Goal: Task Accomplishment & Management: Complete application form

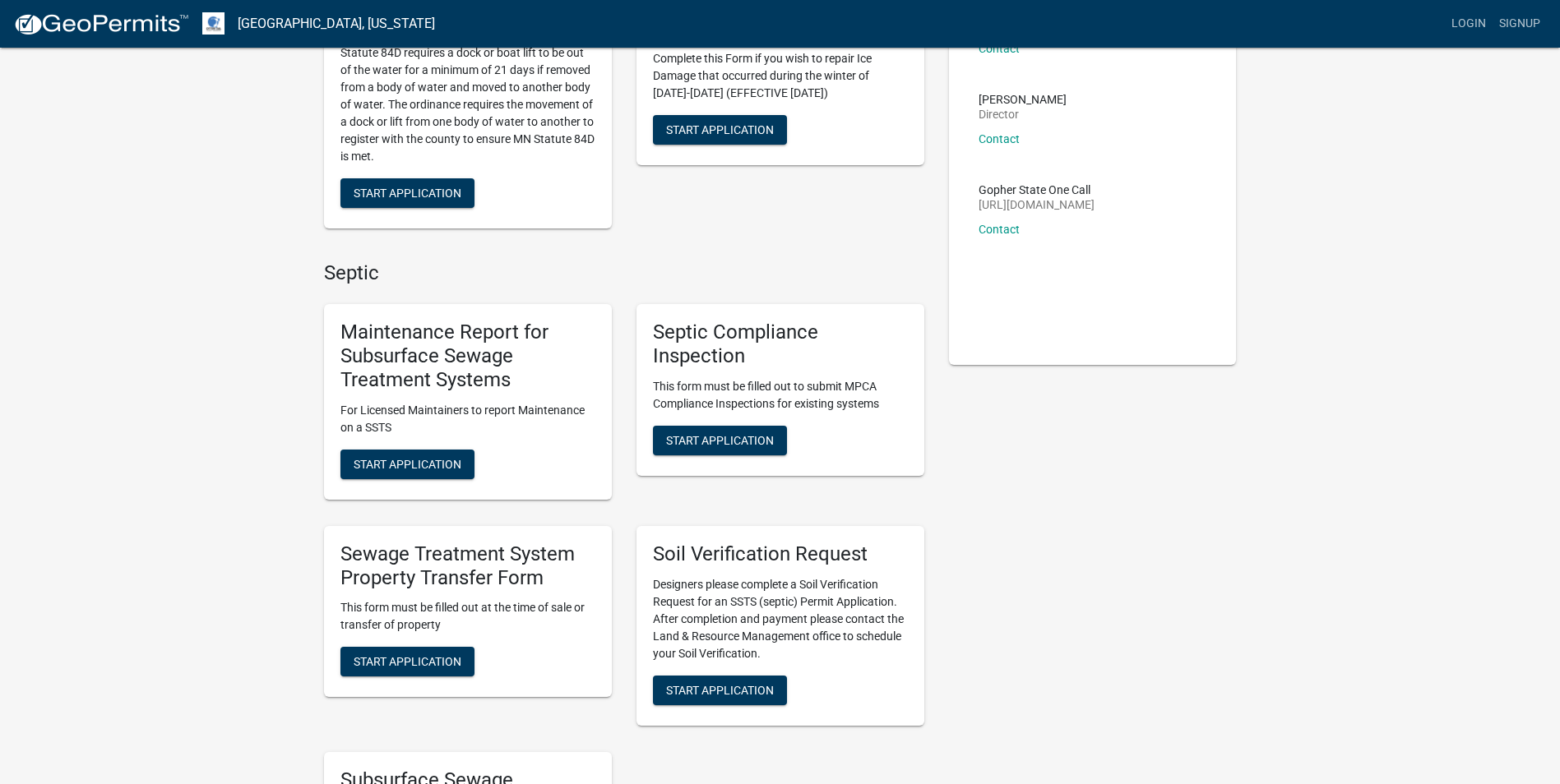
scroll to position [164, 0]
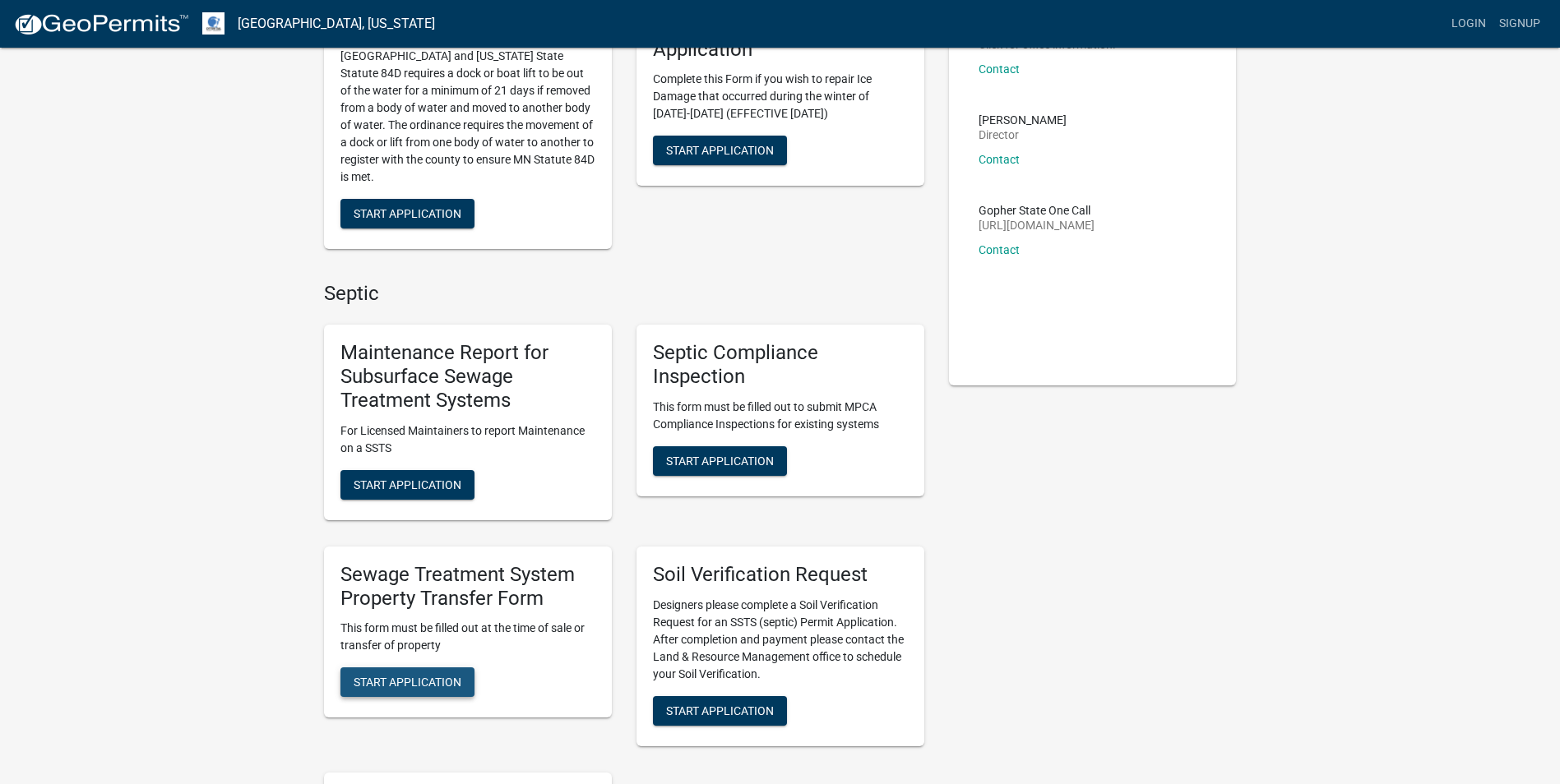
click at [387, 679] on span "Start Application" at bounding box center [408, 682] width 107 height 13
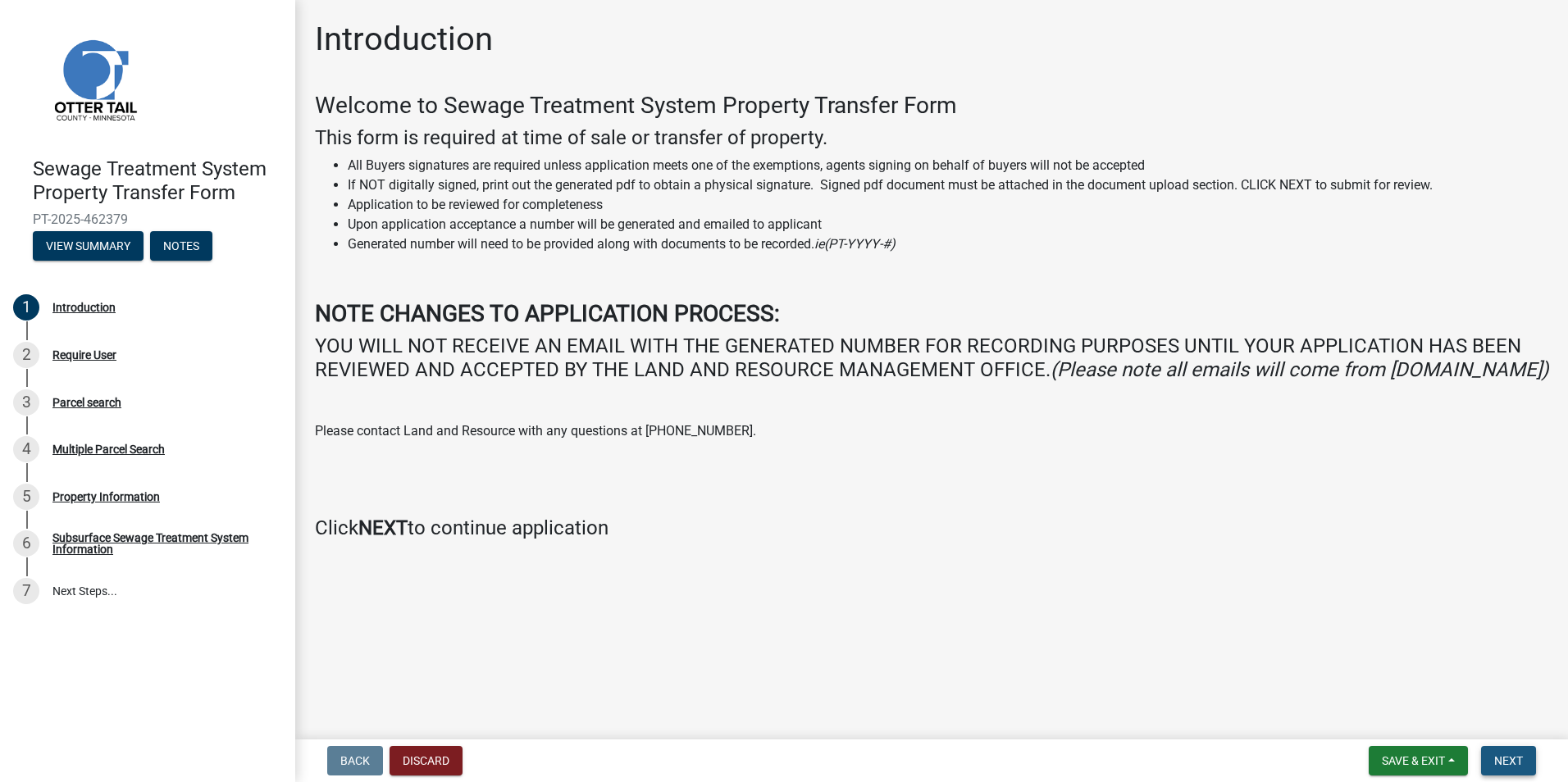
click at [1508, 762] on span "Next" at bounding box center [1508, 760] width 28 height 13
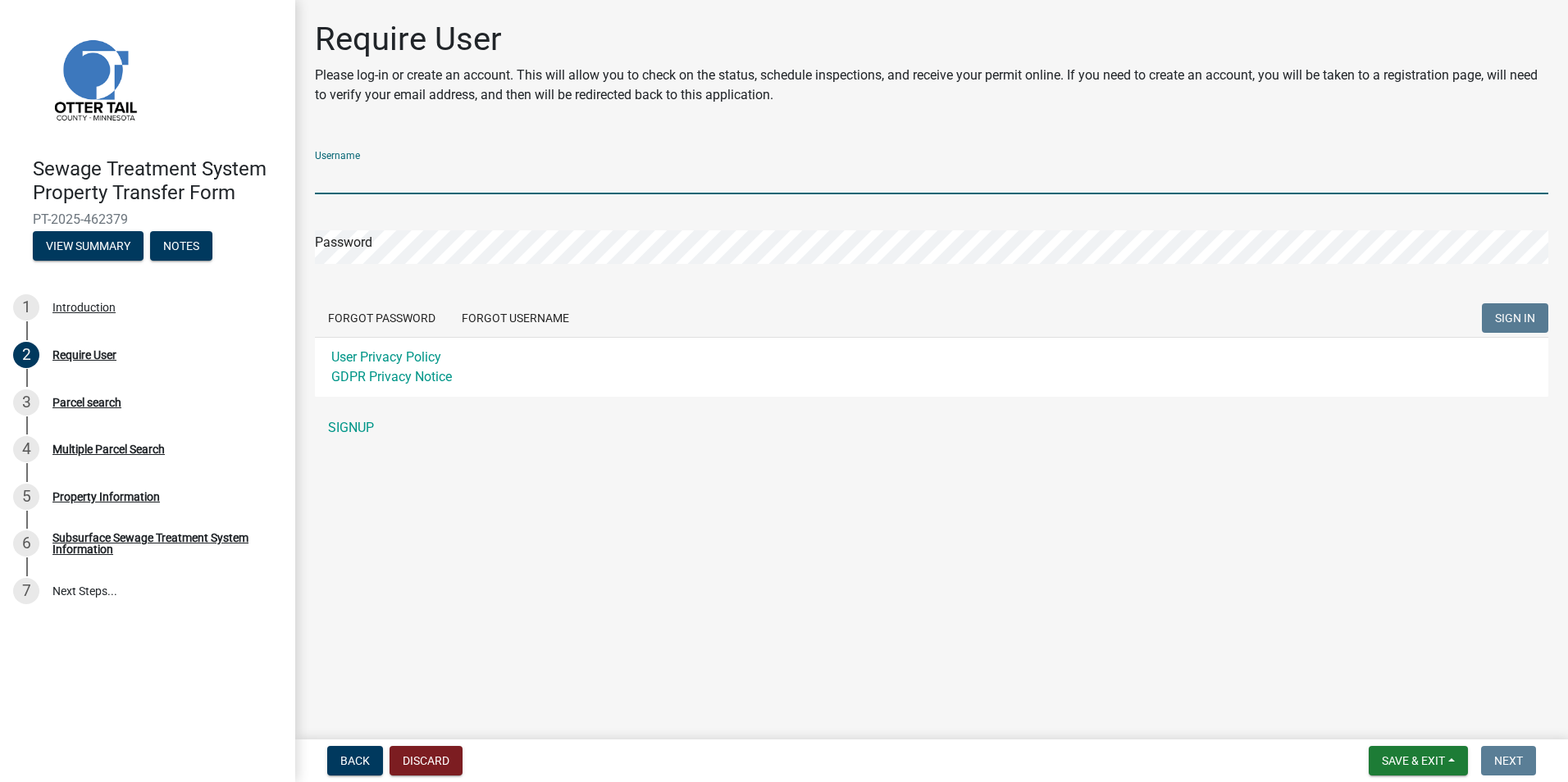
click at [373, 169] on input "Username" at bounding box center [932, 177] width 1234 height 34
type input "[PERSON_NAME][EMAIL_ADDRESS][DOMAIN_NAME]"
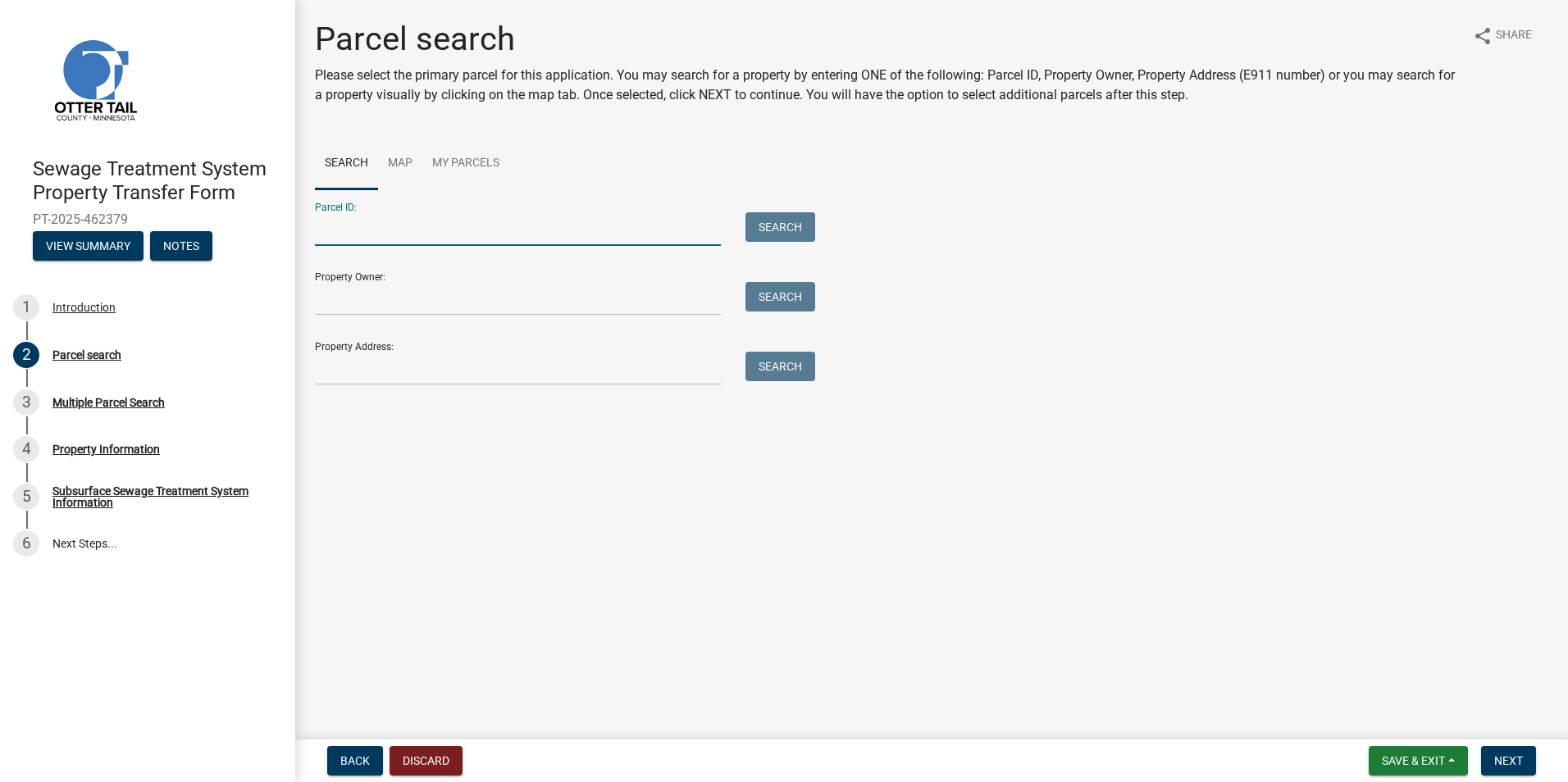
click at [373, 226] on input "Parcel ID:" at bounding box center [518, 229] width 406 height 34
type input "5"
type input "55000270192001"
click at [791, 216] on button "Search" at bounding box center [781, 227] width 70 height 29
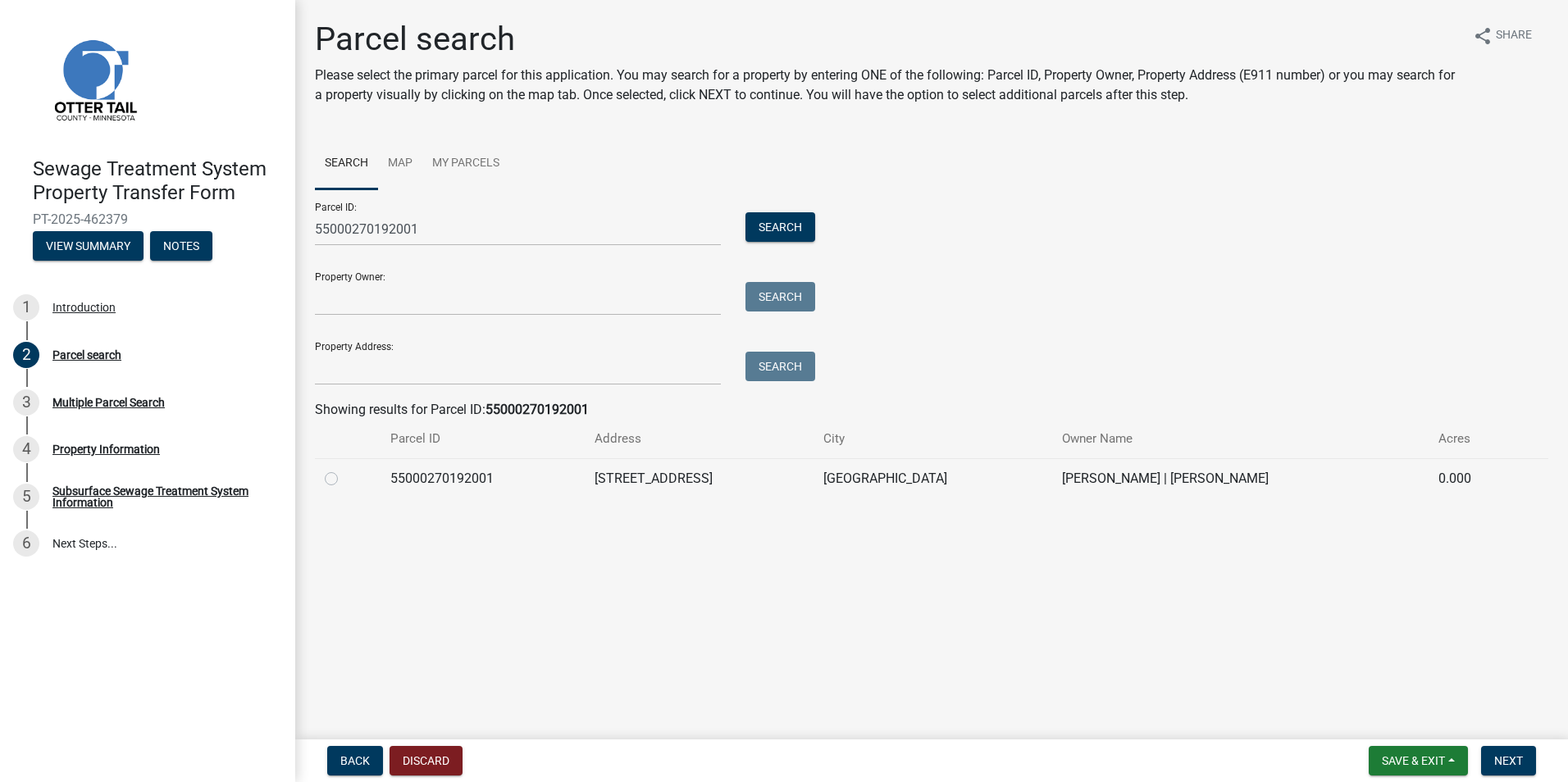
click at [345, 469] on label at bounding box center [345, 469] width 0 height 0
click at [345, 478] on input "radio" at bounding box center [350, 474] width 10 height 10
radio input "true"
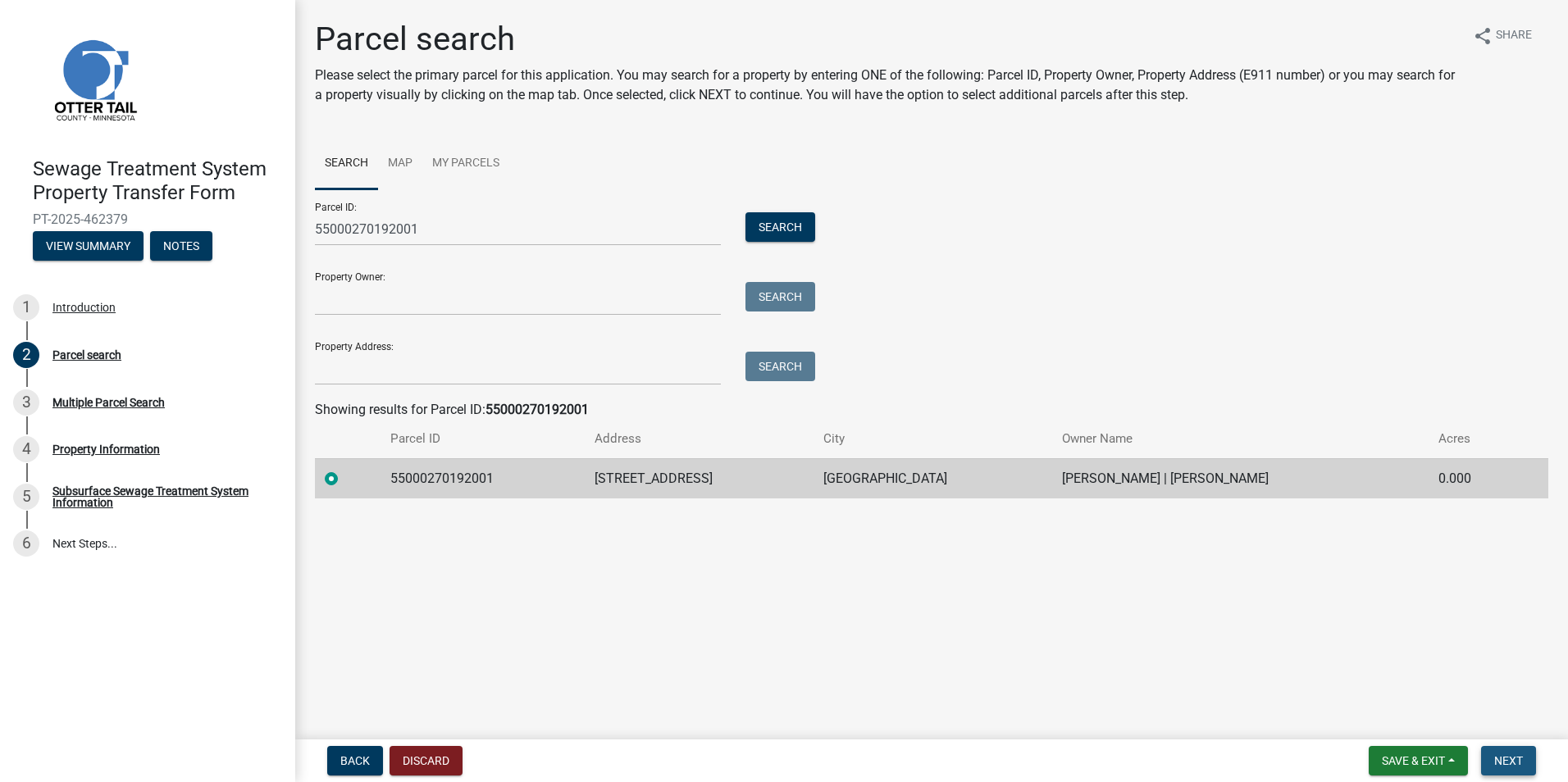
click at [1511, 761] on span "Next" at bounding box center [1508, 760] width 28 height 13
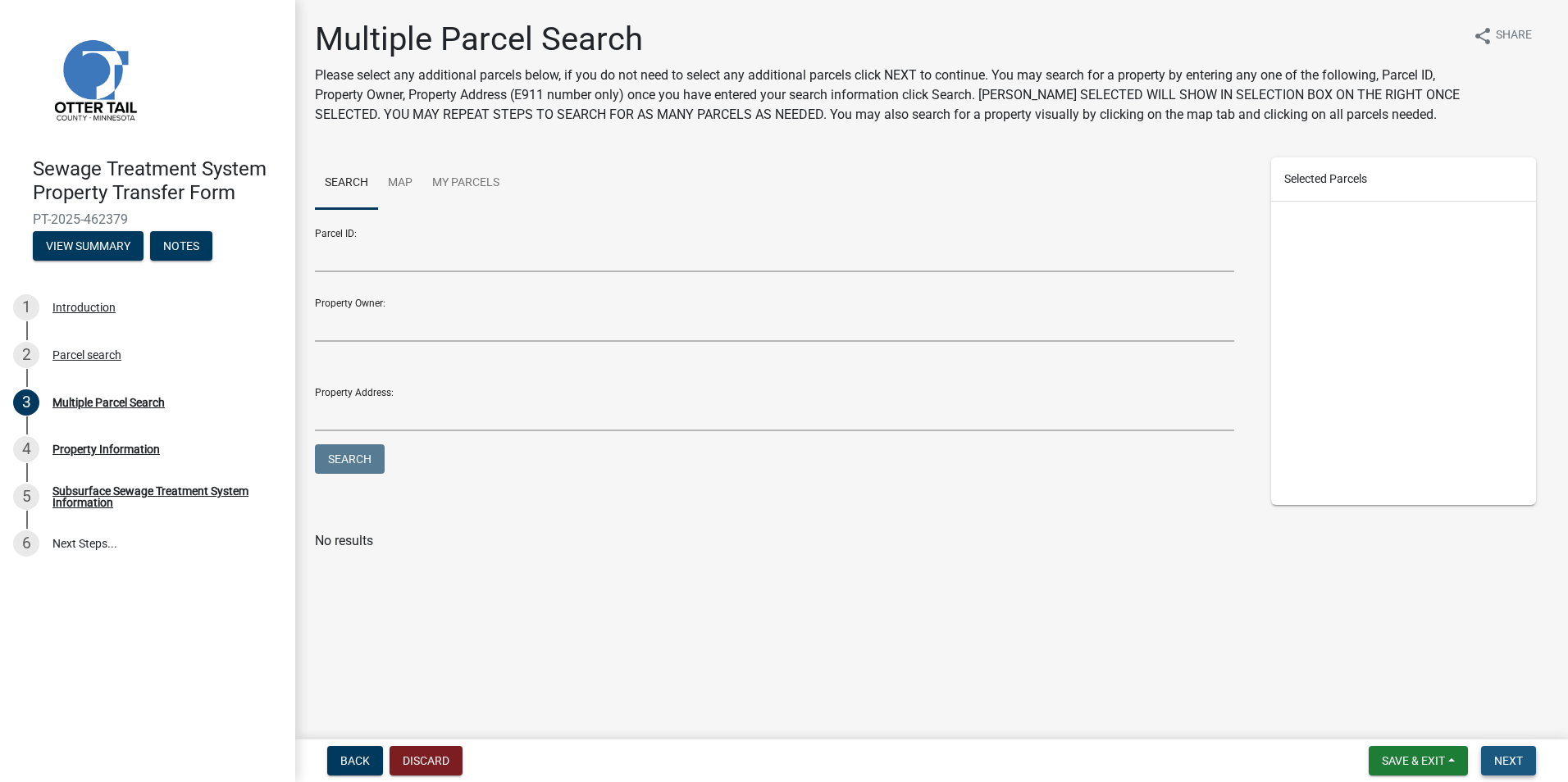
click at [1521, 754] on span "Next" at bounding box center [1508, 760] width 28 height 13
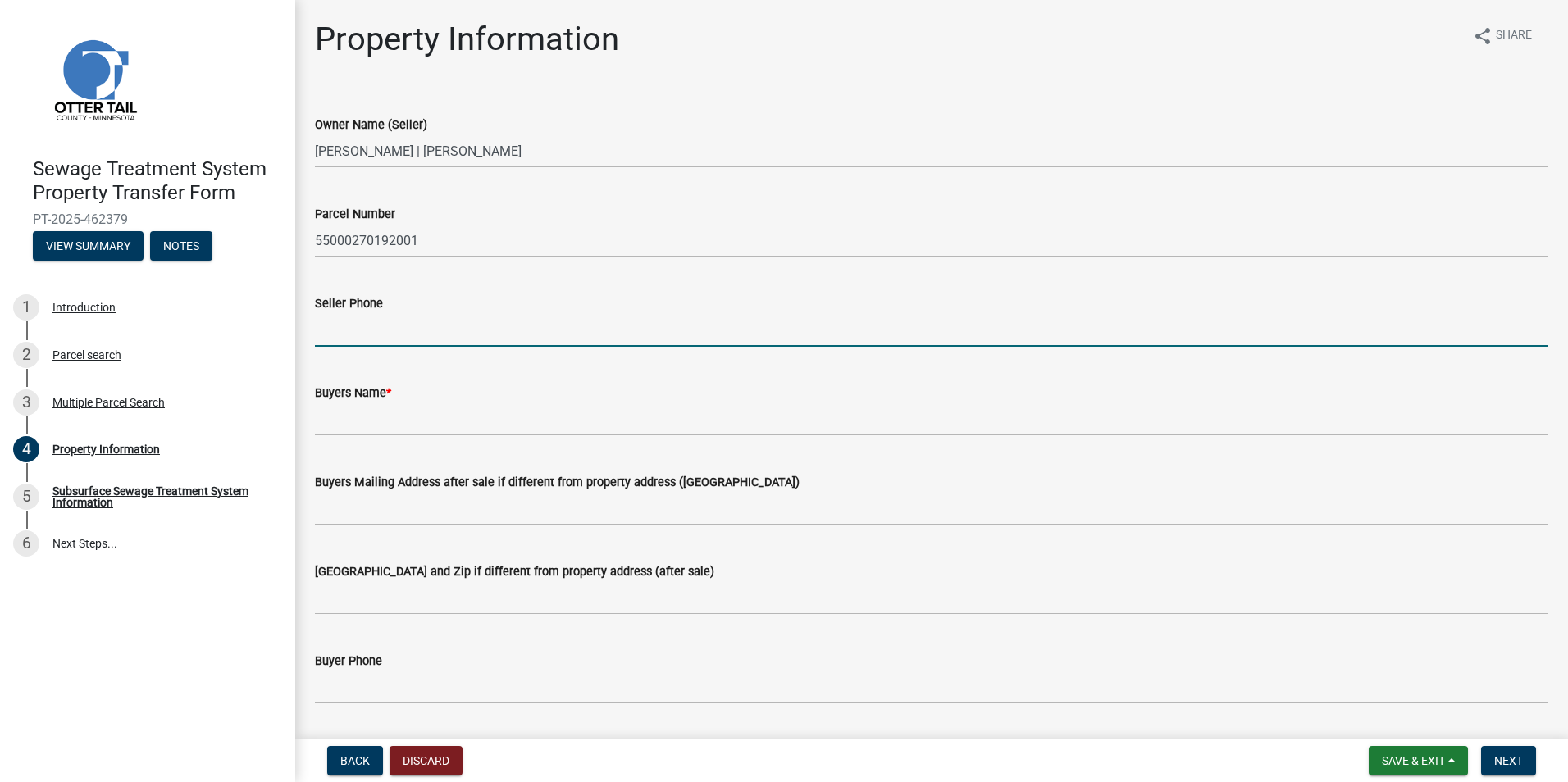
click at [453, 326] on input "Seller Phone" at bounding box center [932, 330] width 1234 height 34
type input "701-3182279"
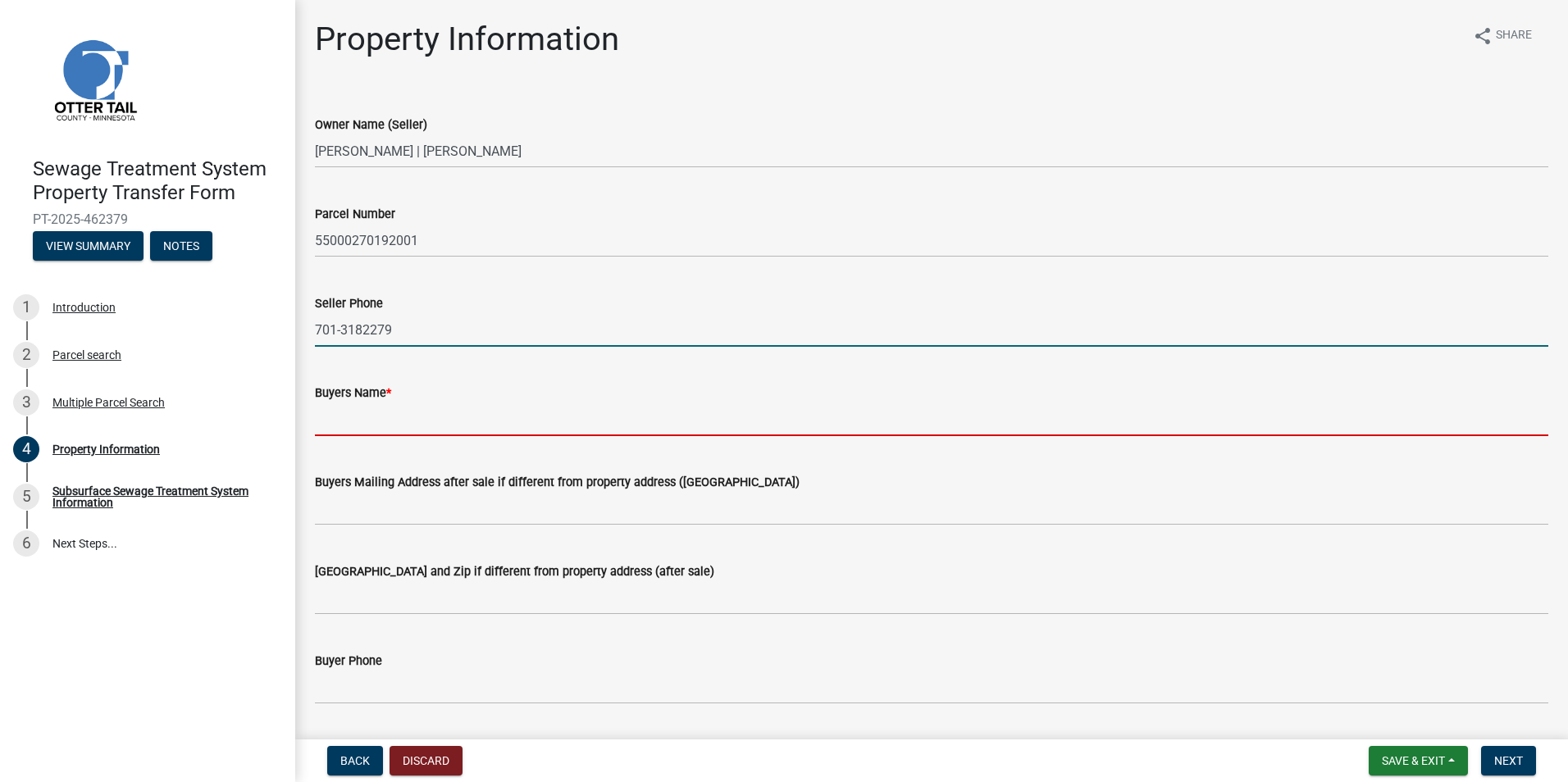
click at [401, 414] on input "Buyers Name *" at bounding box center [932, 419] width 1234 height 34
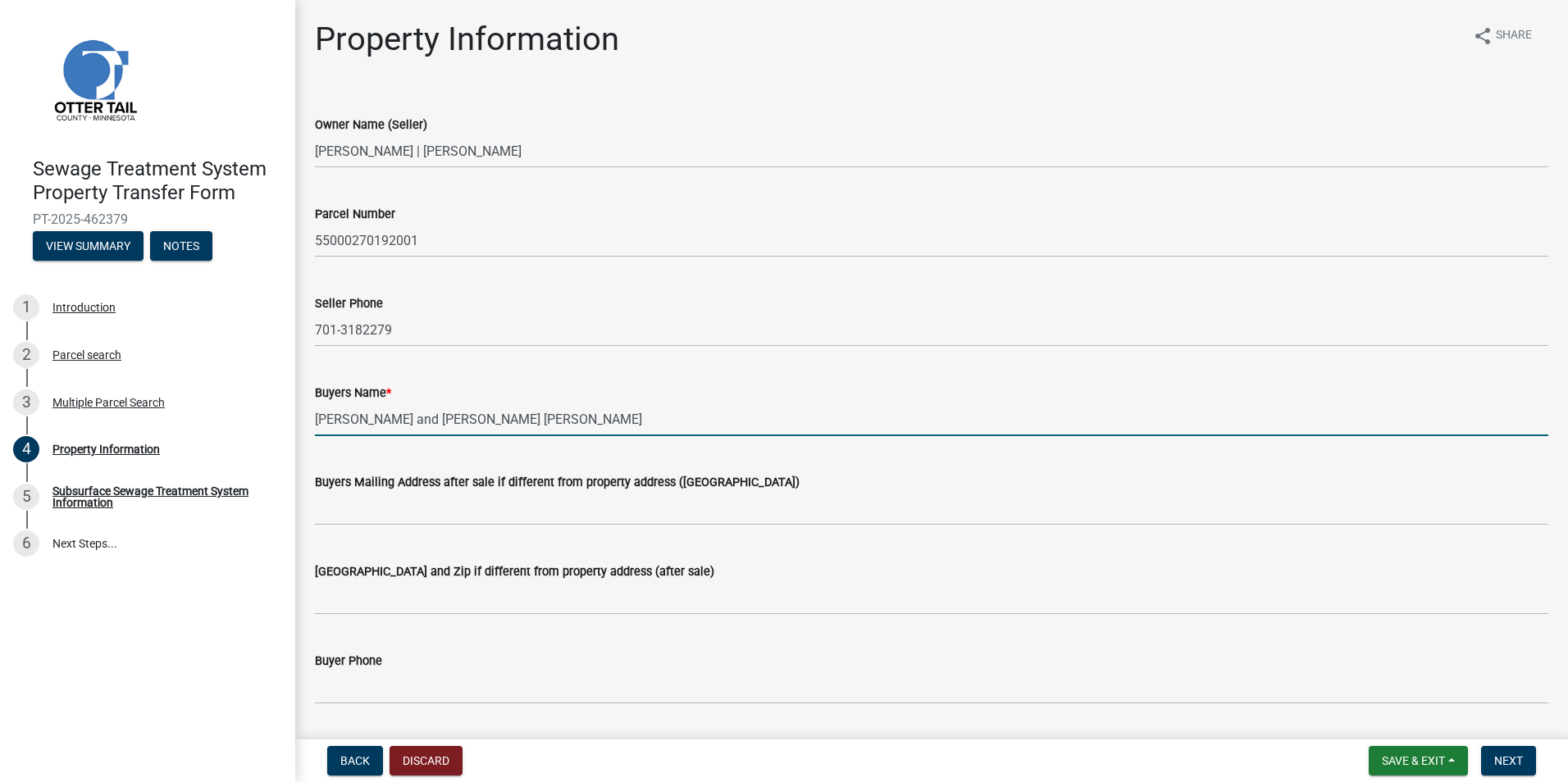
type input "[PERSON_NAME] and [PERSON_NAME] [PERSON_NAME]"
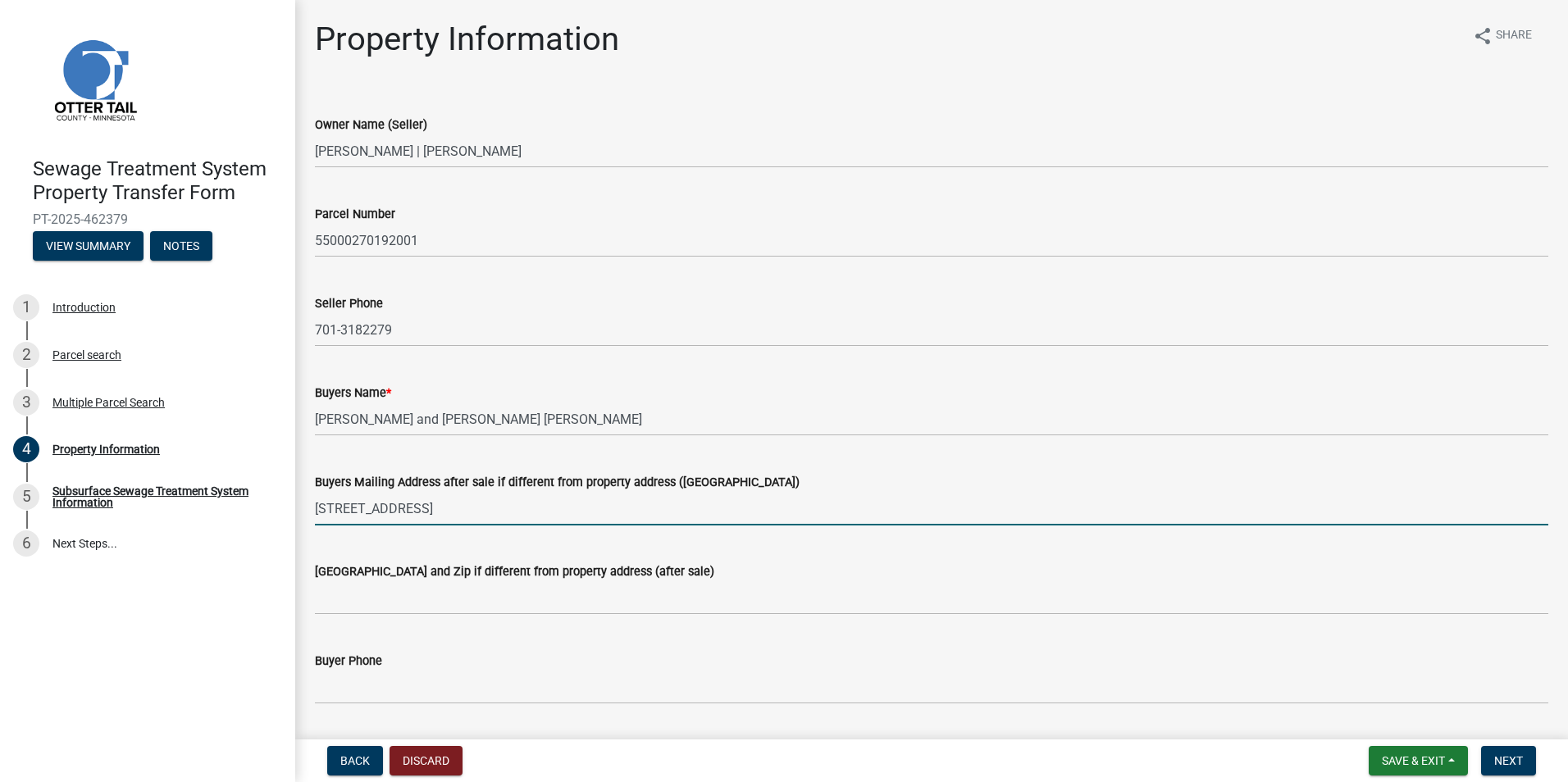
type input "[STREET_ADDRESS]"
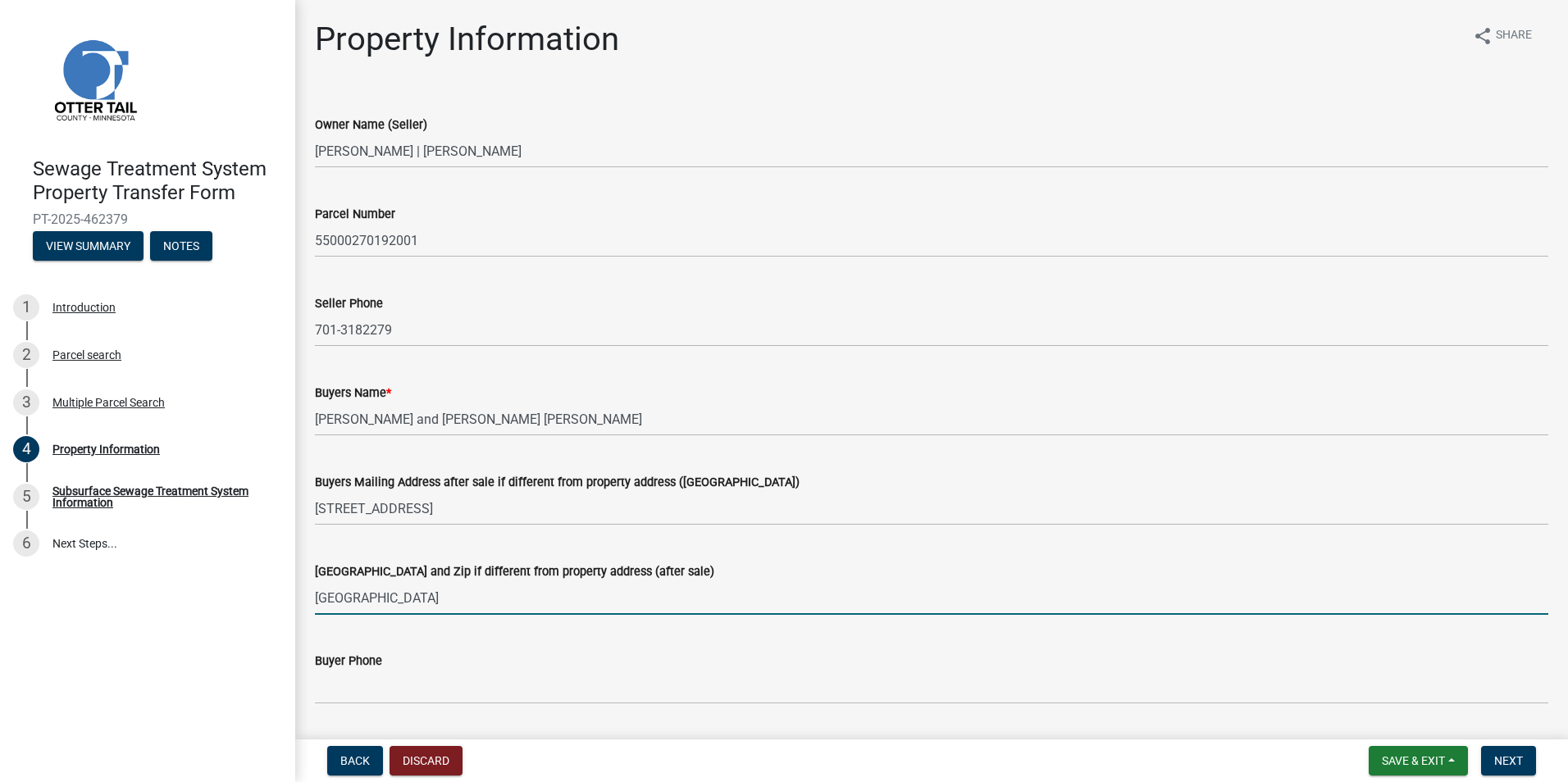
type input "[GEOGRAPHIC_DATA]"
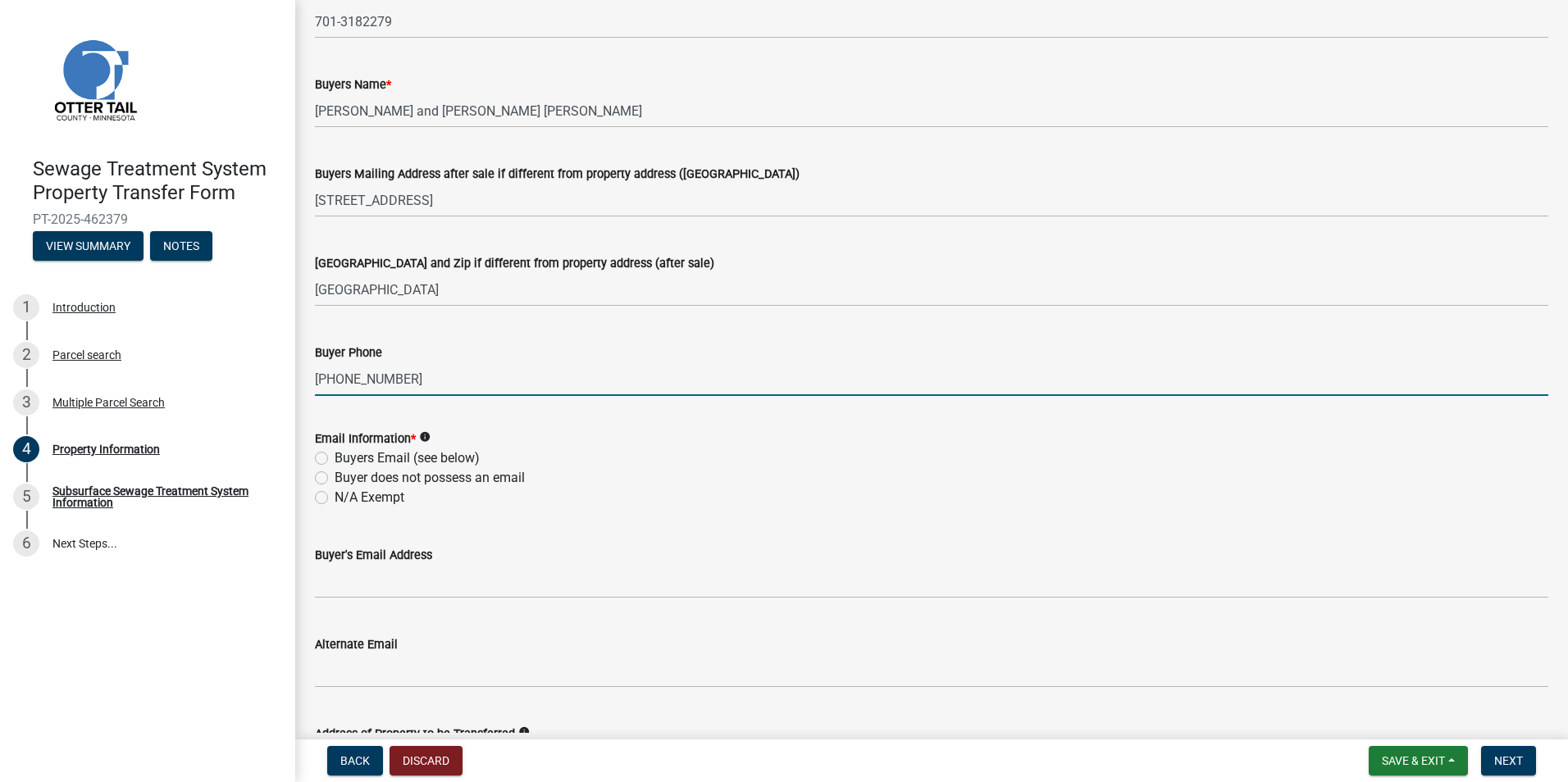
scroll to position [328, 0]
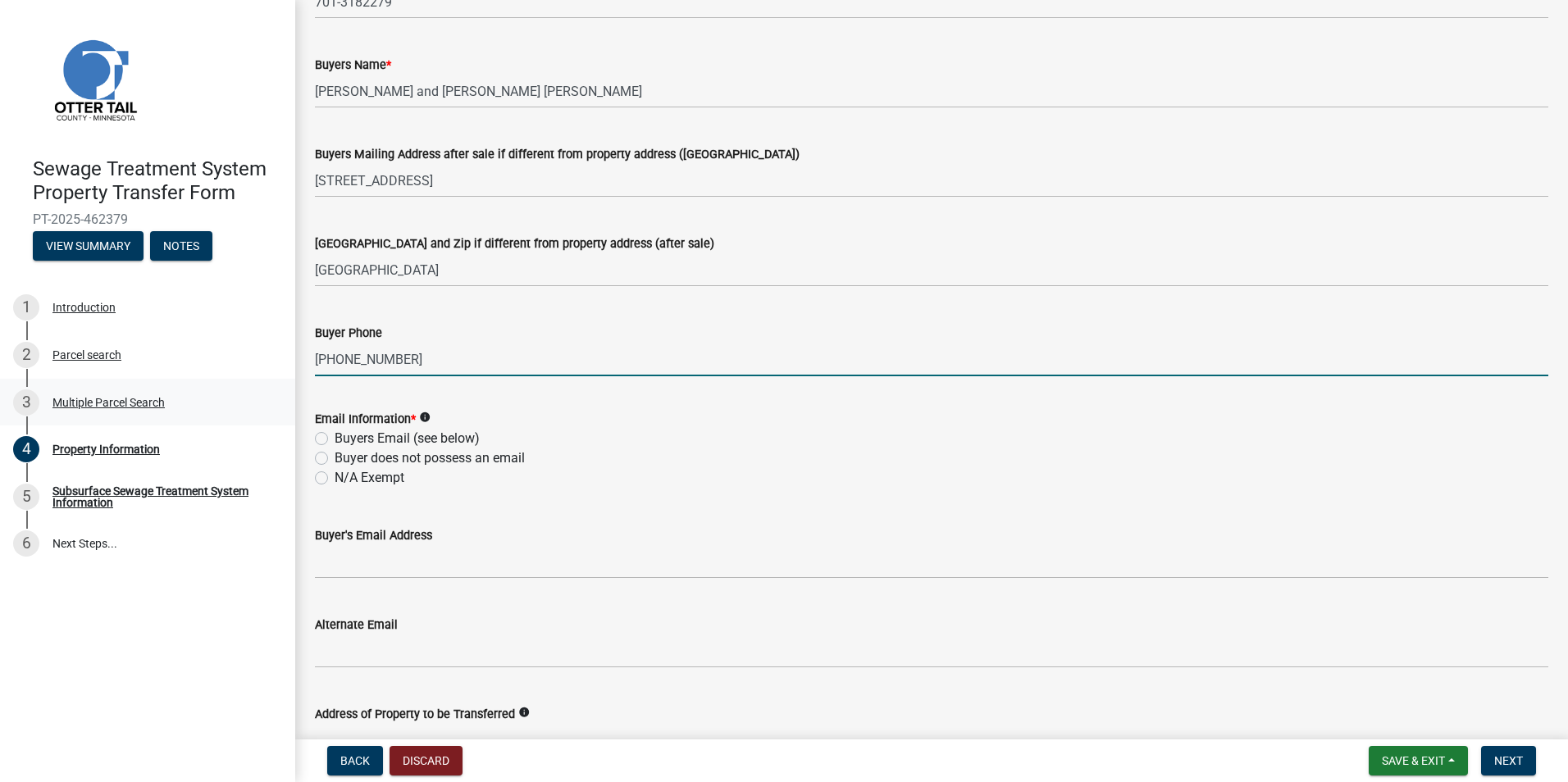
type input "[PHONE_NUMBER]"
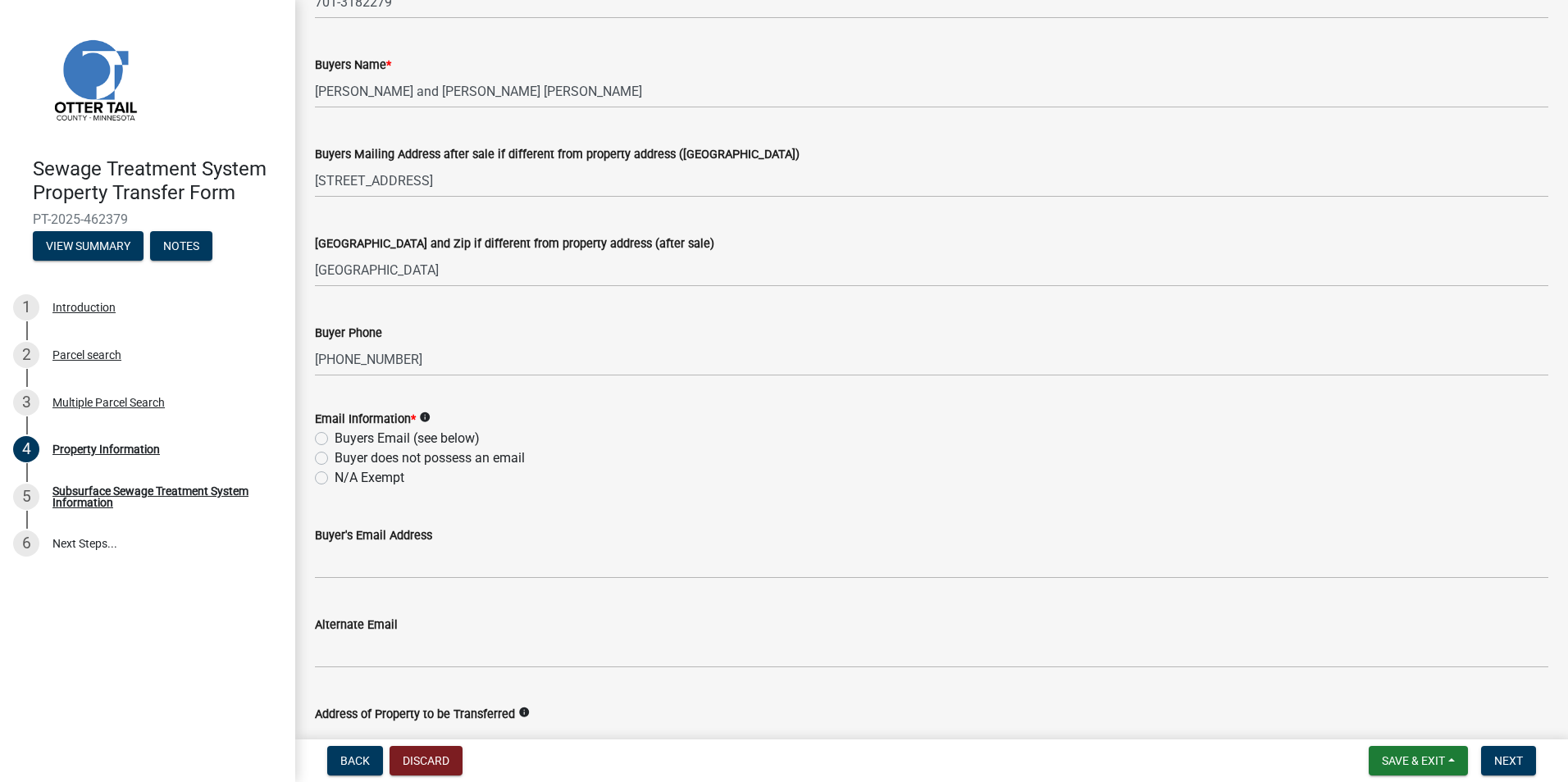
click at [335, 438] on label "Buyers Email (see below)" at bounding box center [408, 438] width 145 height 20
click at [335, 438] on input "Buyers Email (see below)" at bounding box center [340, 434] width 10 height 10
radio input "true"
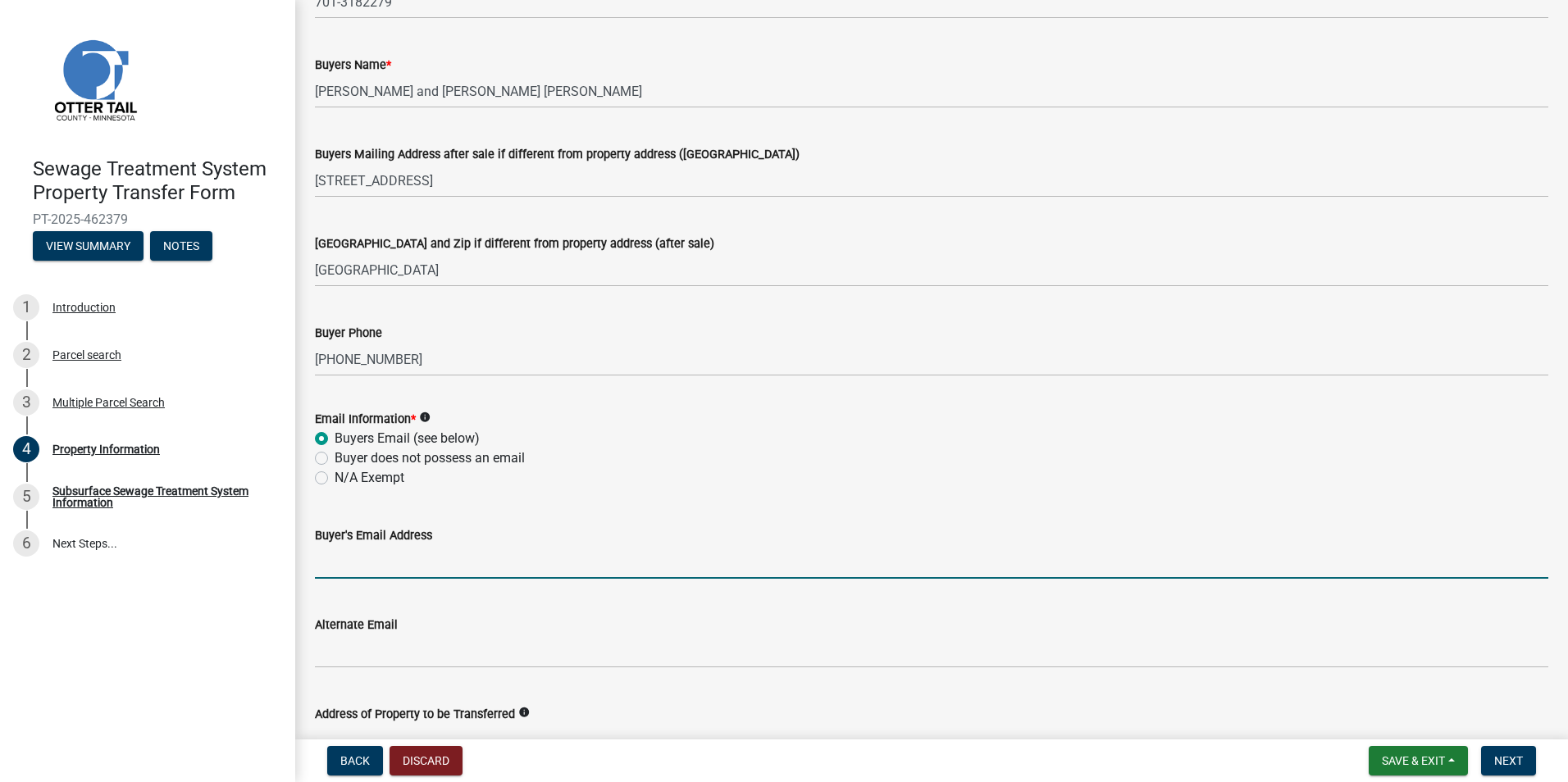
click at [354, 559] on input "Buyer's Email Address" at bounding box center [932, 562] width 1234 height 34
type input "[EMAIL_ADDRESS][DOMAIN_NAME]"
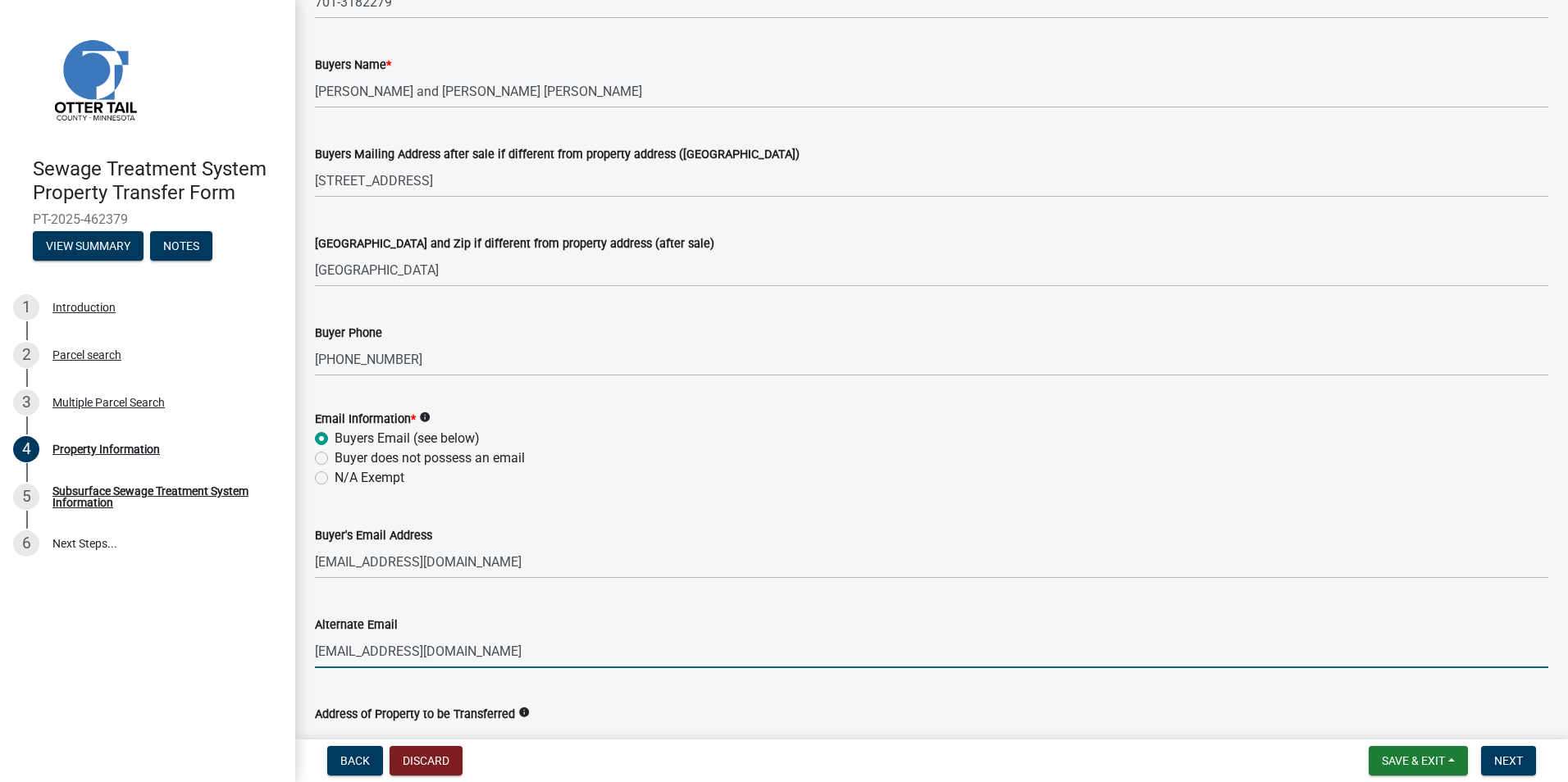
type input "[EMAIL_ADDRESS][DOMAIN_NAME]"
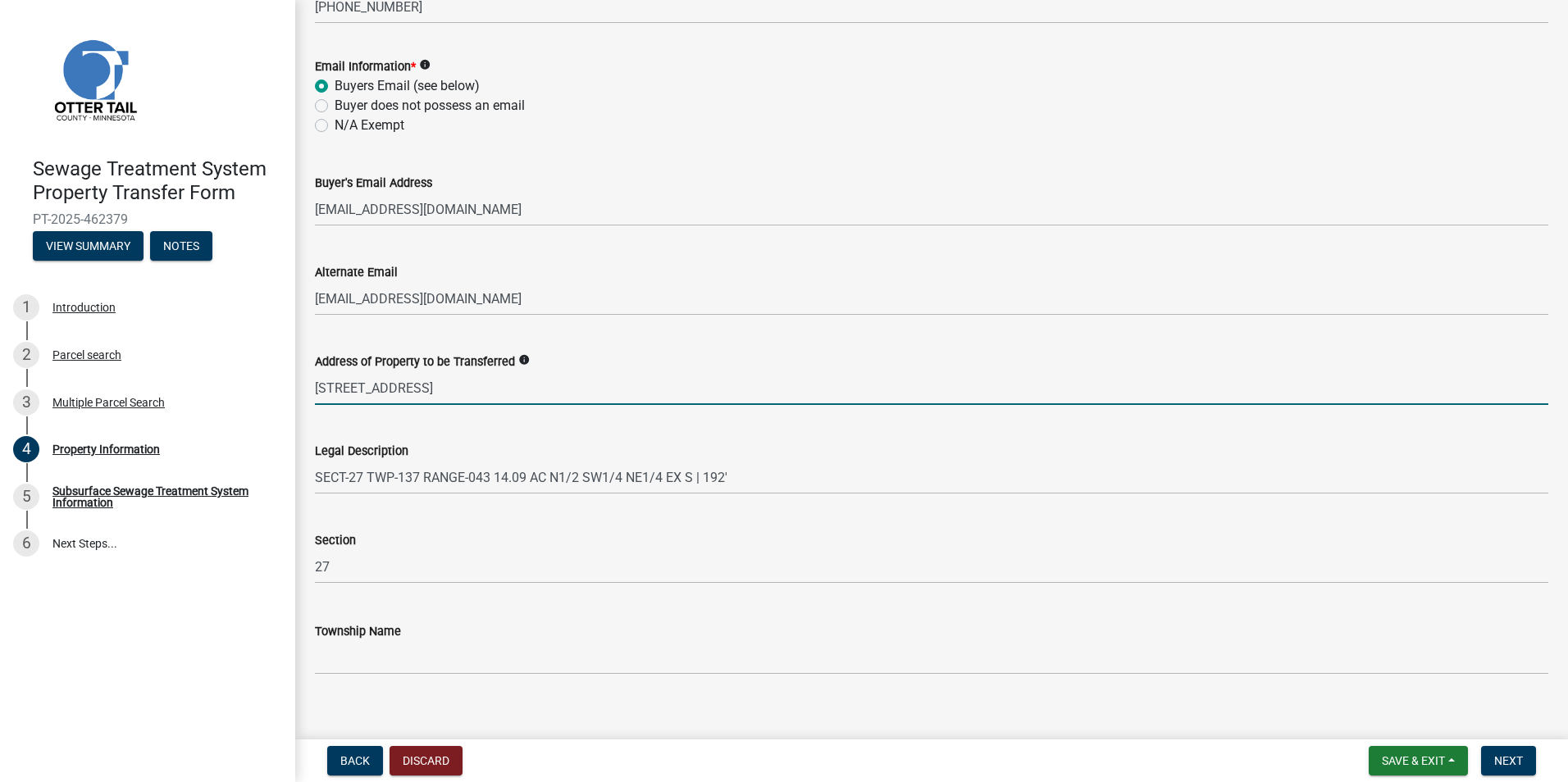
scroll to position [699, 0]
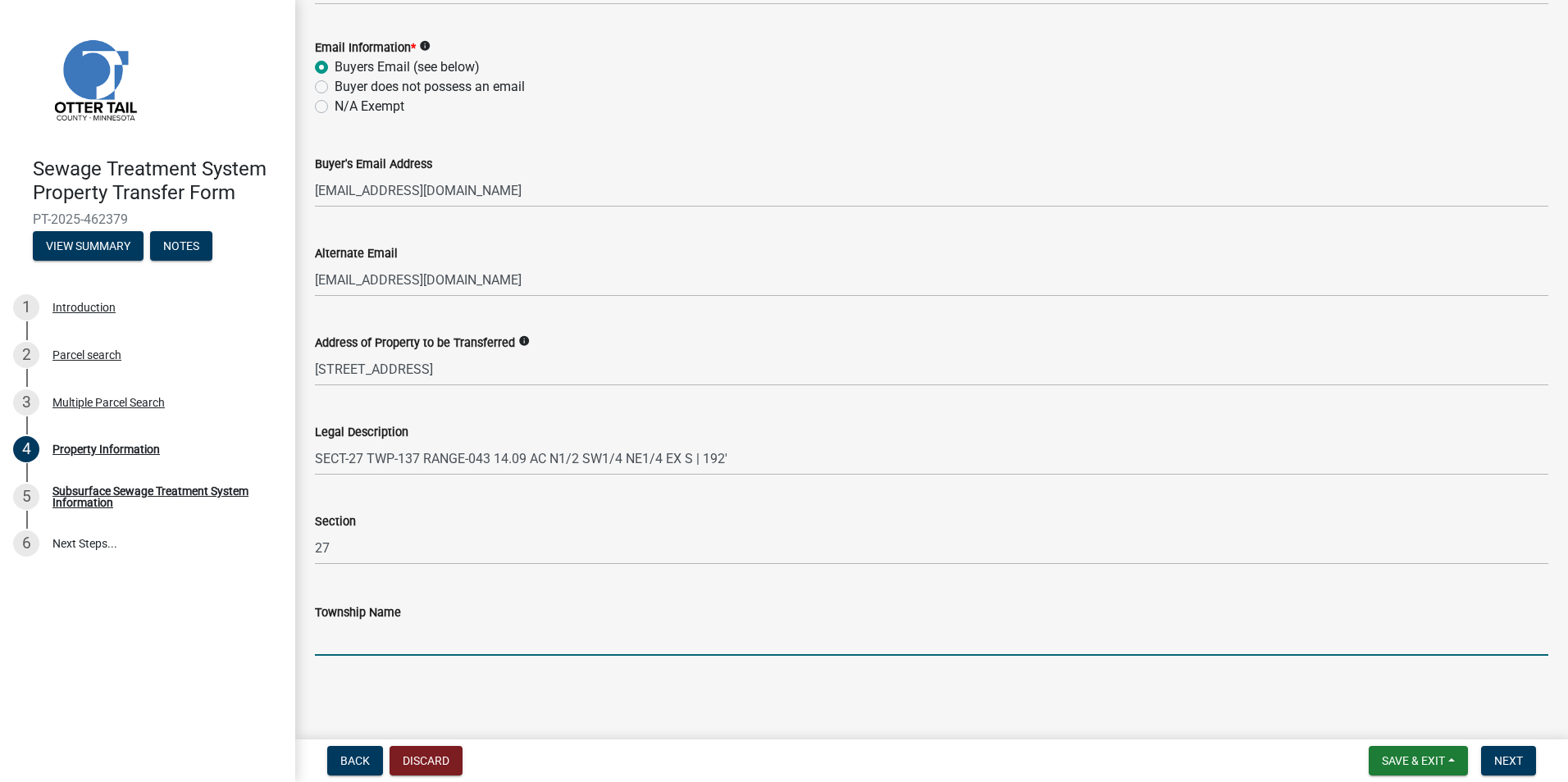
click at [366, 636] on input "Township Name" at bounding box center [932, 639] width 1234 height 34
type input "Scambler"
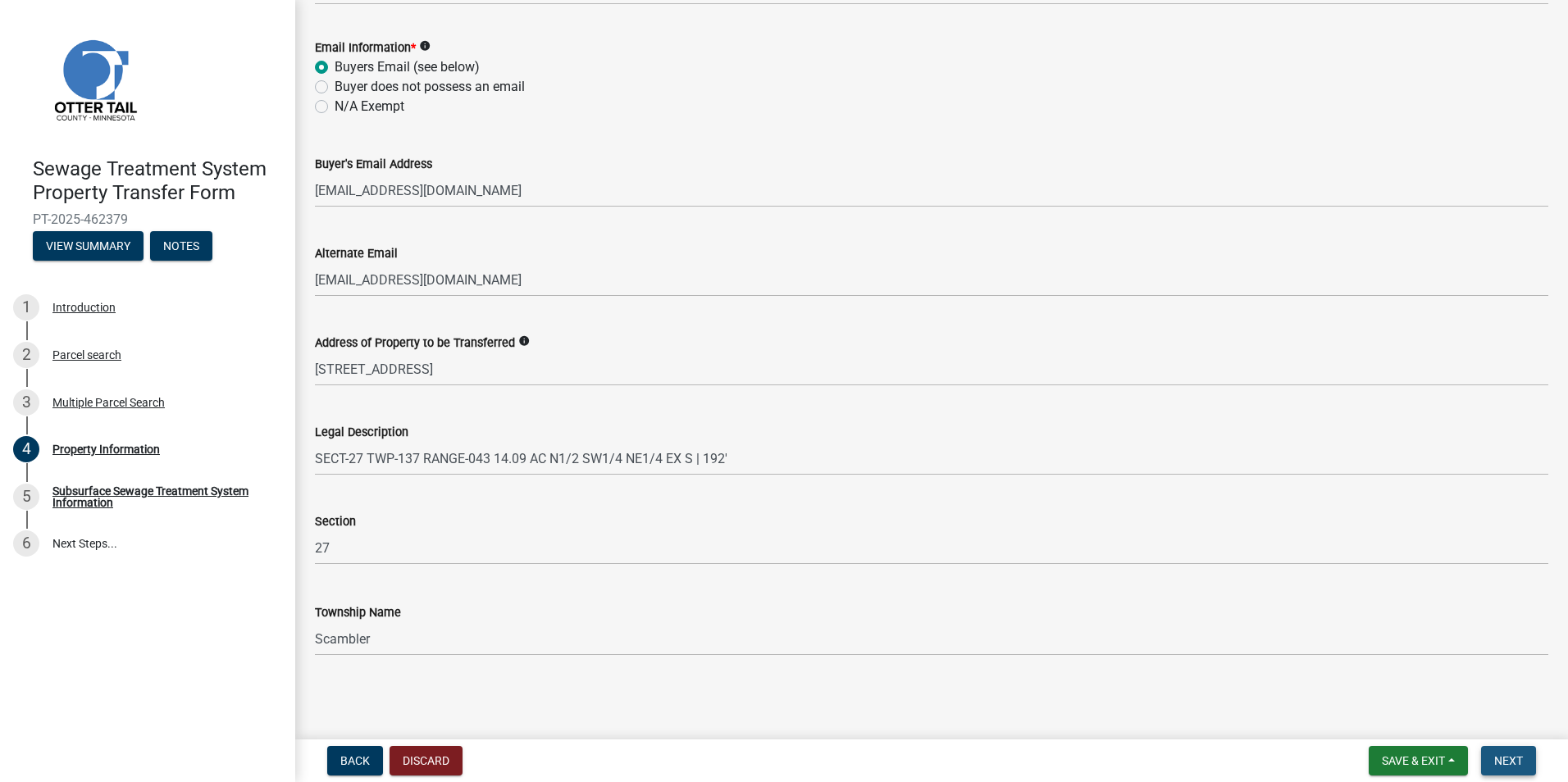
click at [1495, 756] on span "Next" at bounding box center [1508, 760] width 28 height 13
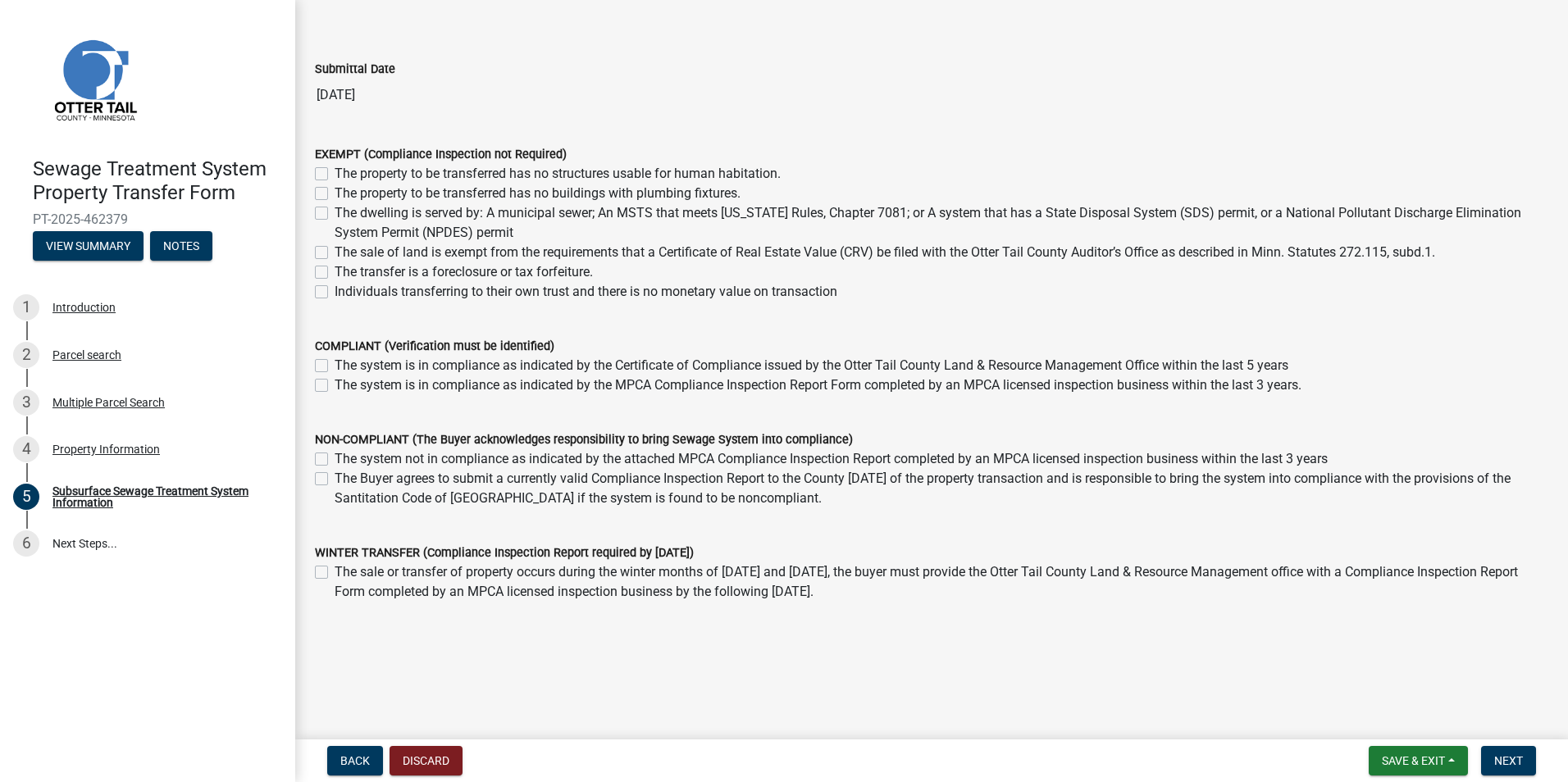
scroll to position [0, 0]
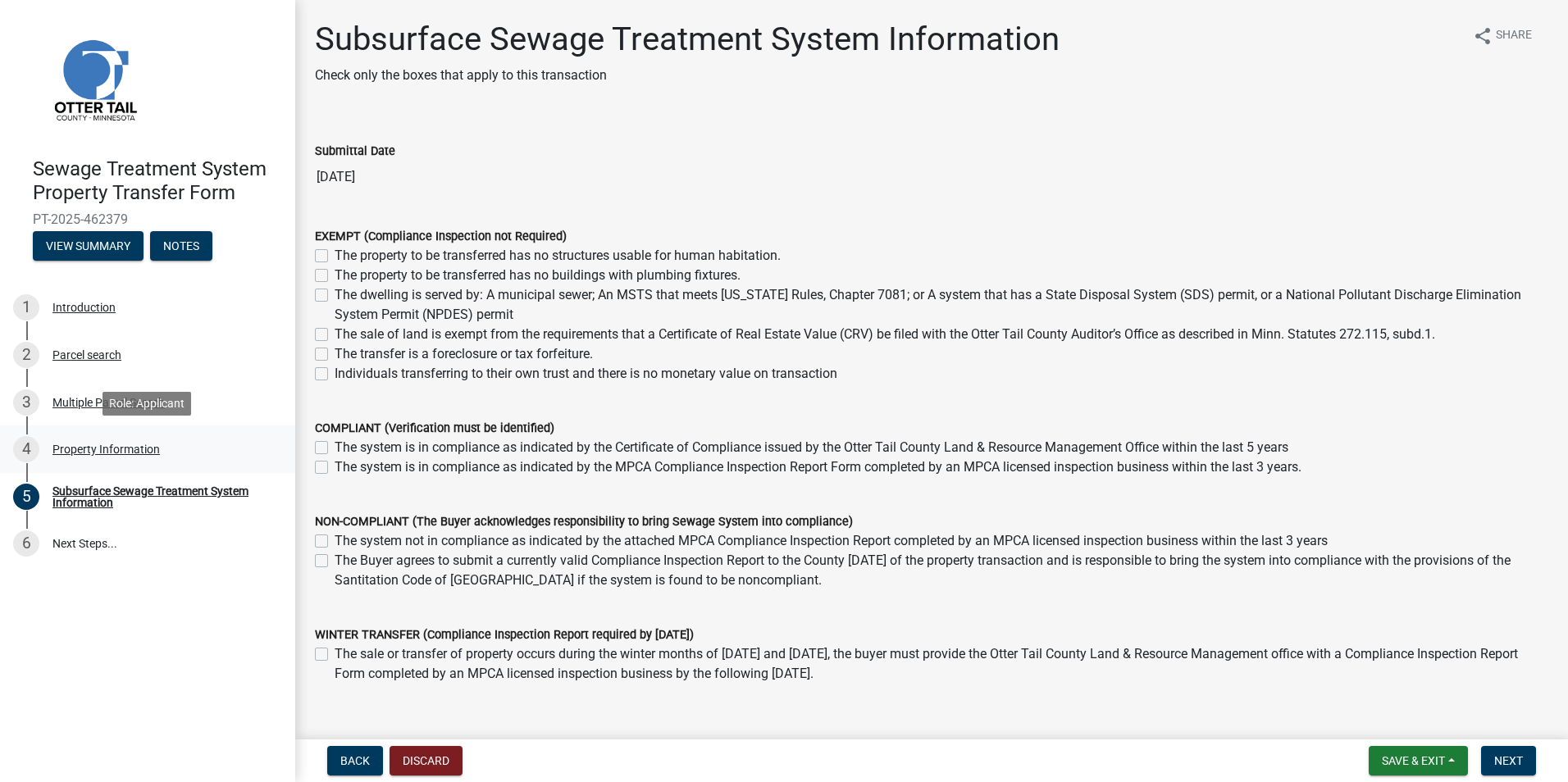
click at [95, 445] on div "Property Information" at bounding box center [106, 449] width 107 height 11
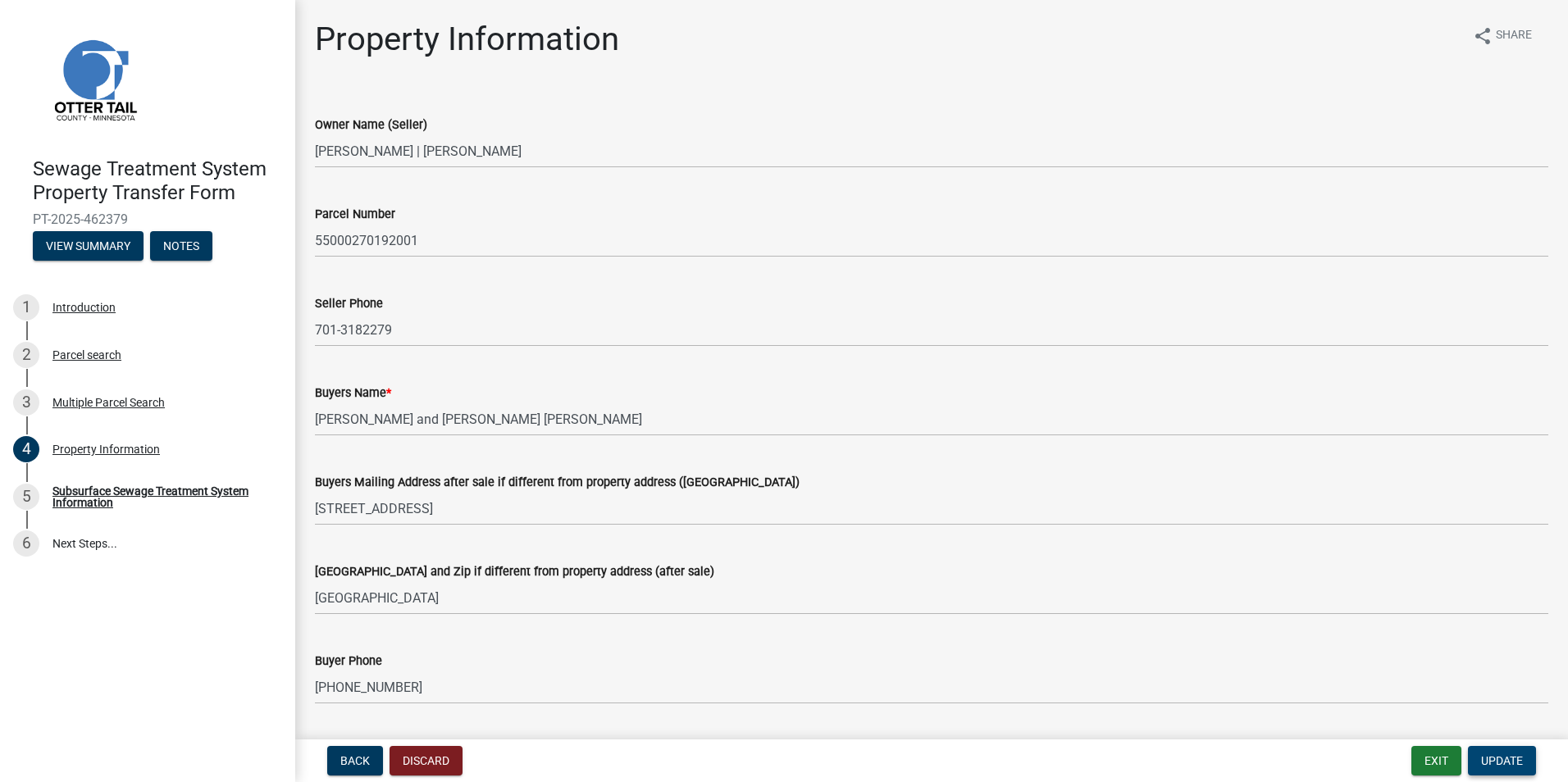
click at [1481, 748] on button "Update" at bounding box center [1502, 761] width 68 height 29
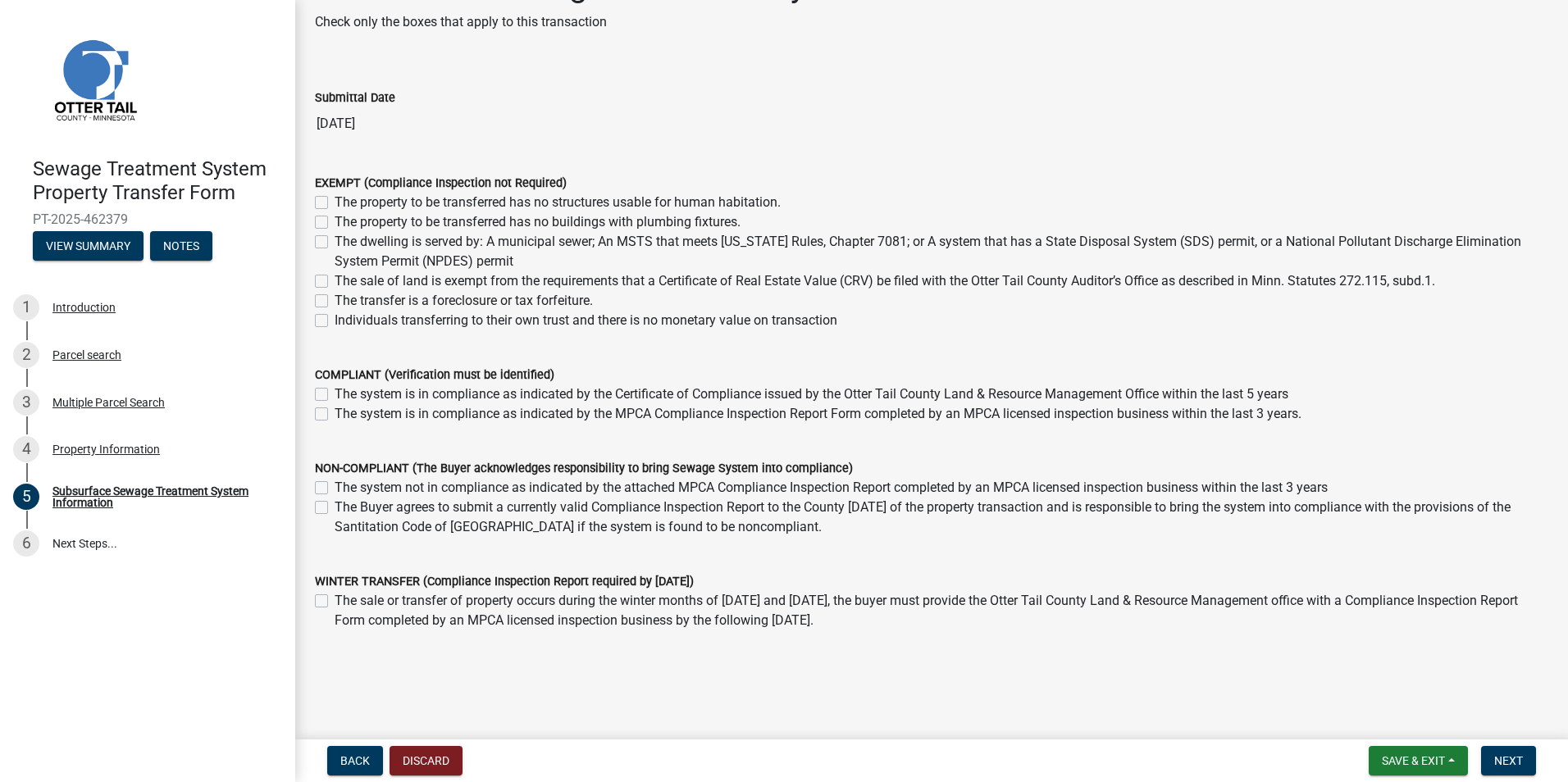
scroll to position [82, 0]
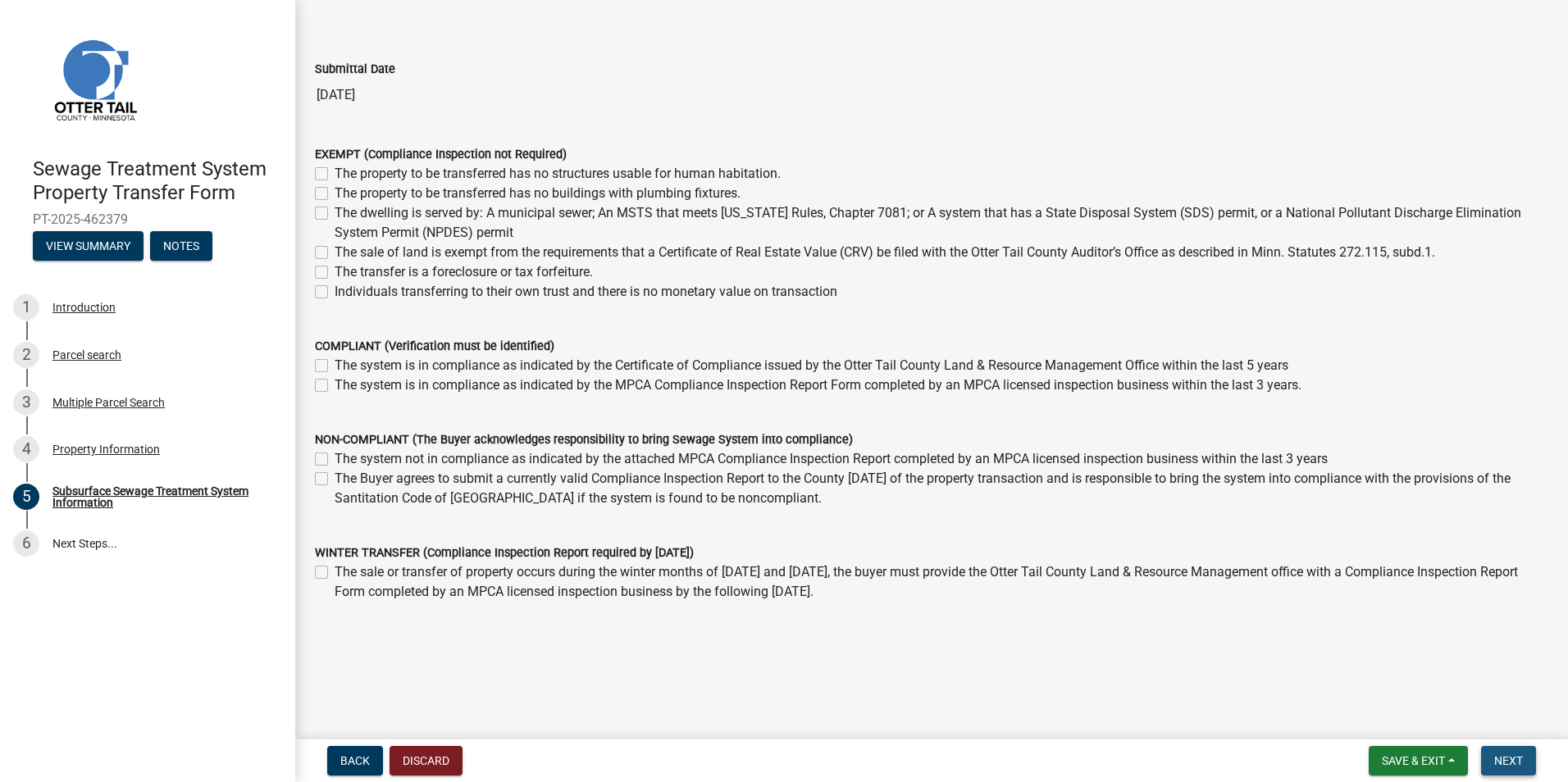
click at [1519, 763] on span "Next" at bounding box center [1508, 760] width 28 height 13
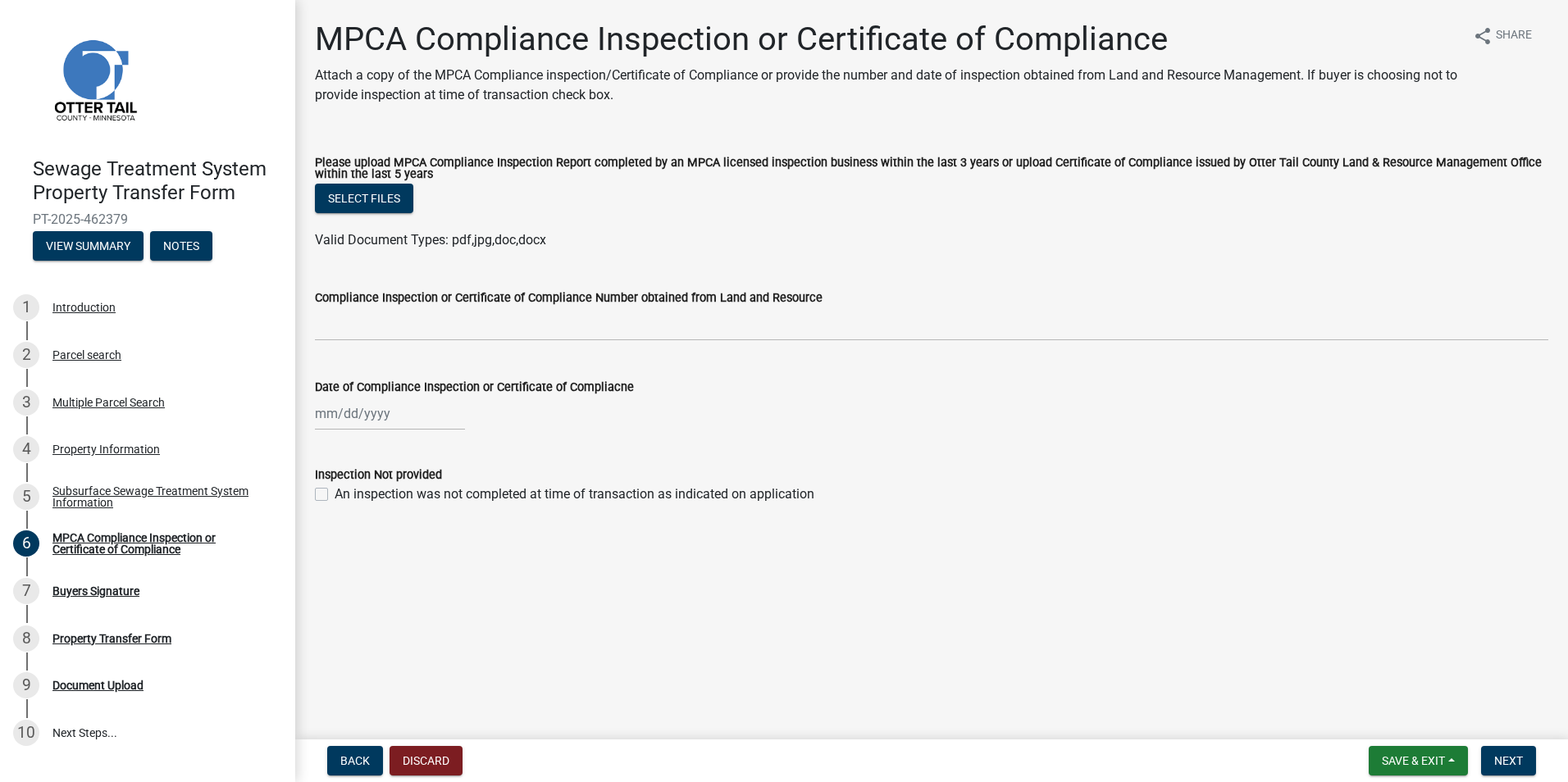
click at [335, 491] on label "An inspection was not completed at time of transaction as indicated on applicat…" at bounding box center [575, 494] width 480 height 20
click at [335, 491] on input "An inspection was not completed at time of transaction as indicated on applicat…" at bounding box center [340, 489] width 10 height 10
checkbox input "true"
click at [1518, 748] on button "Next" at bounding box center [1509, 761] width 55 height 29
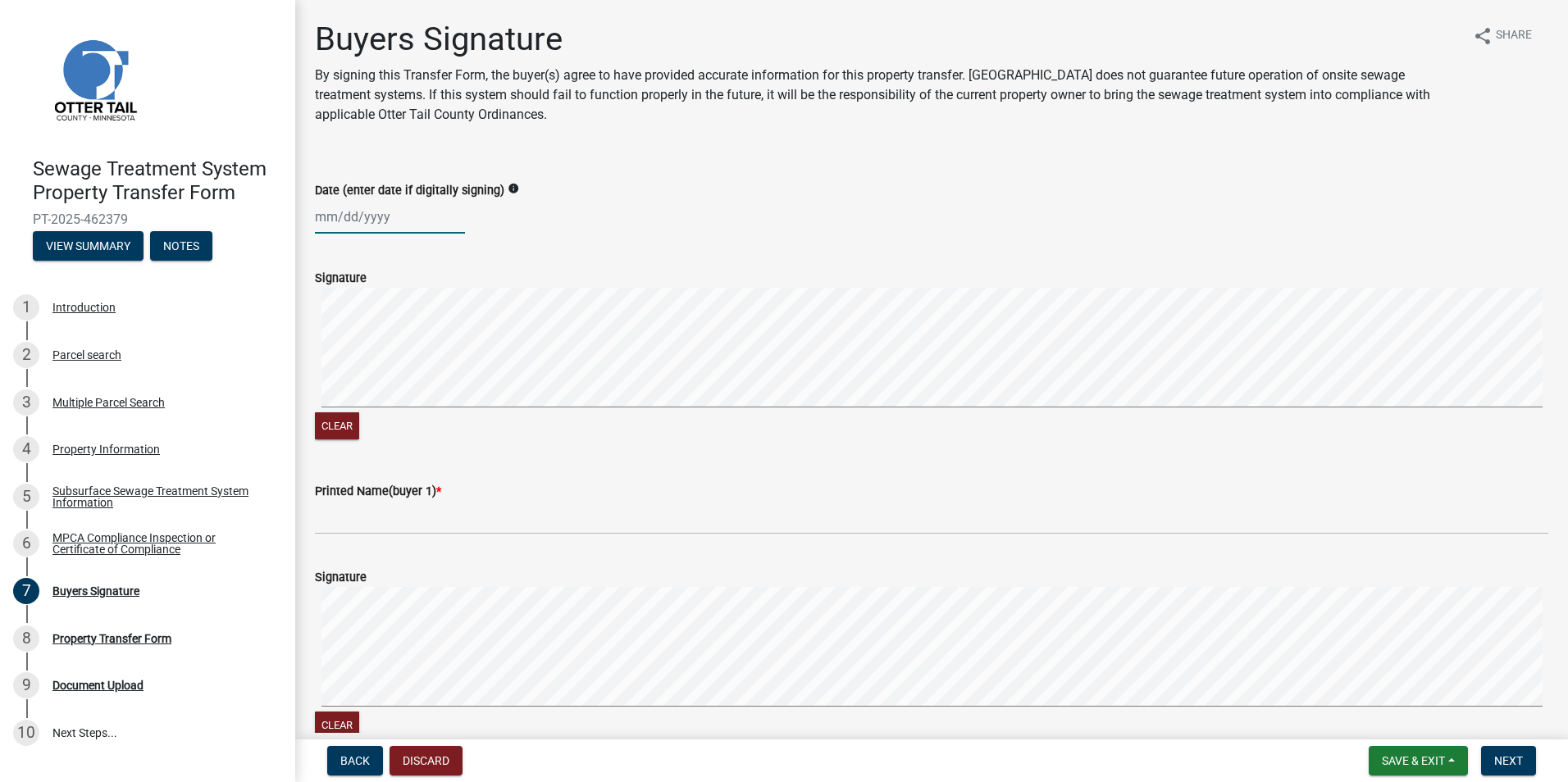
click at [386, 224] on div at bounding box center [390, 217] width 150 height 34
select select "8"
select select "2025"
click at [430, 321] on div "8" at bounding box center [436, 331] width 26 height 26
type input "[DATE]"
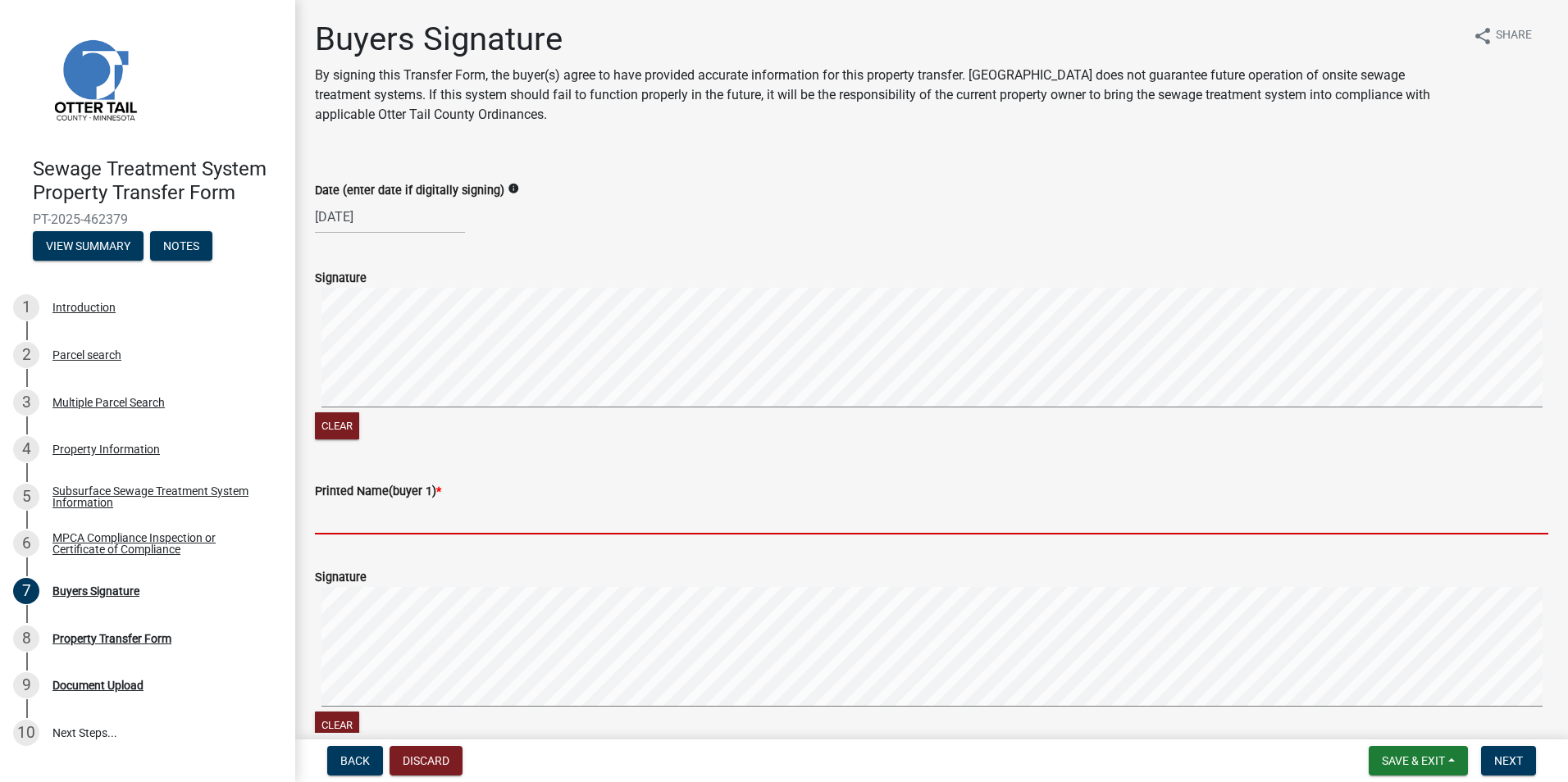
click at [385, 513] on input "Printed Name(buyer 1) *" at bounding box center [932, 517] width 1234 height 34
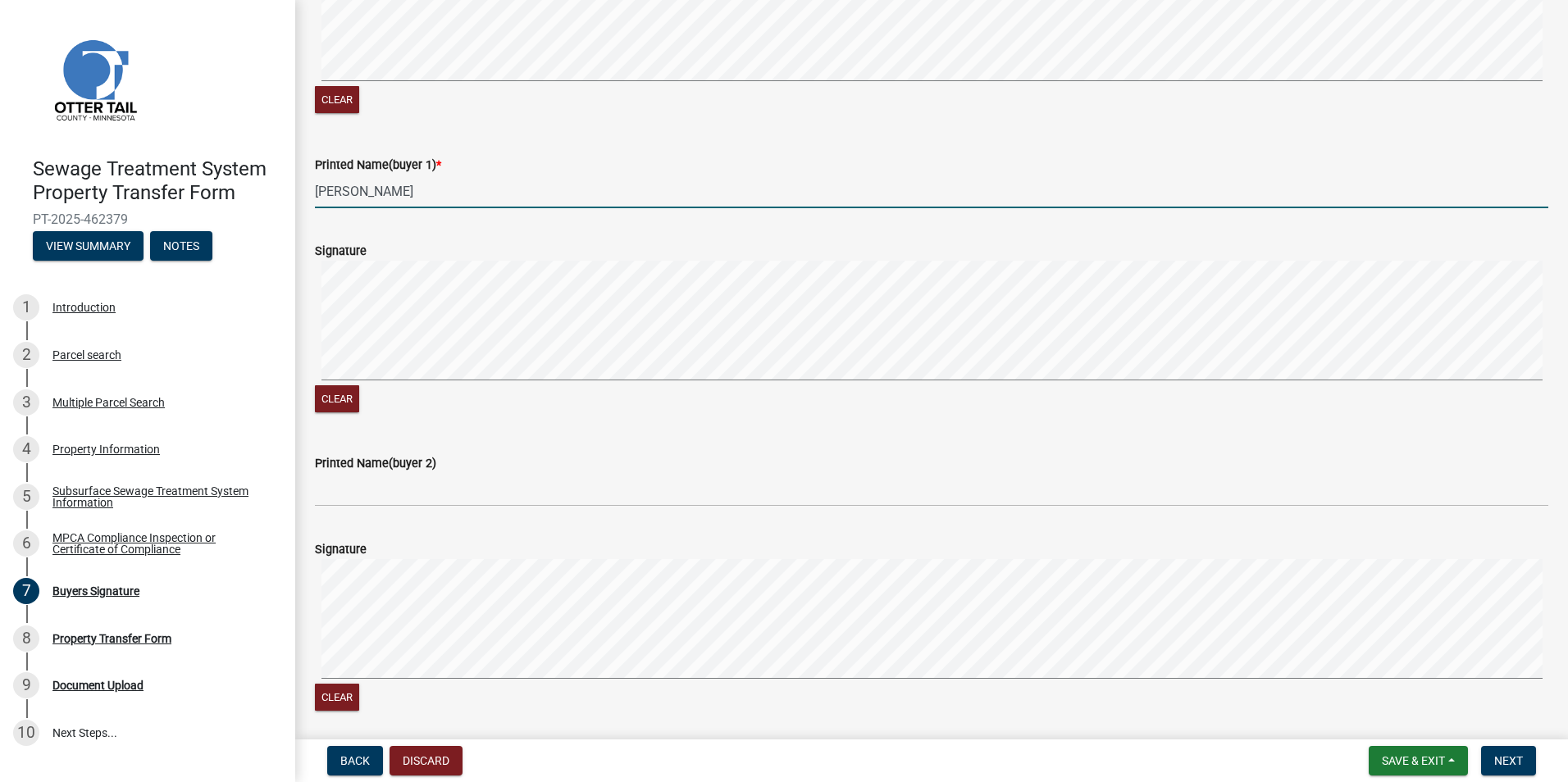
scroll to position [328, 0]
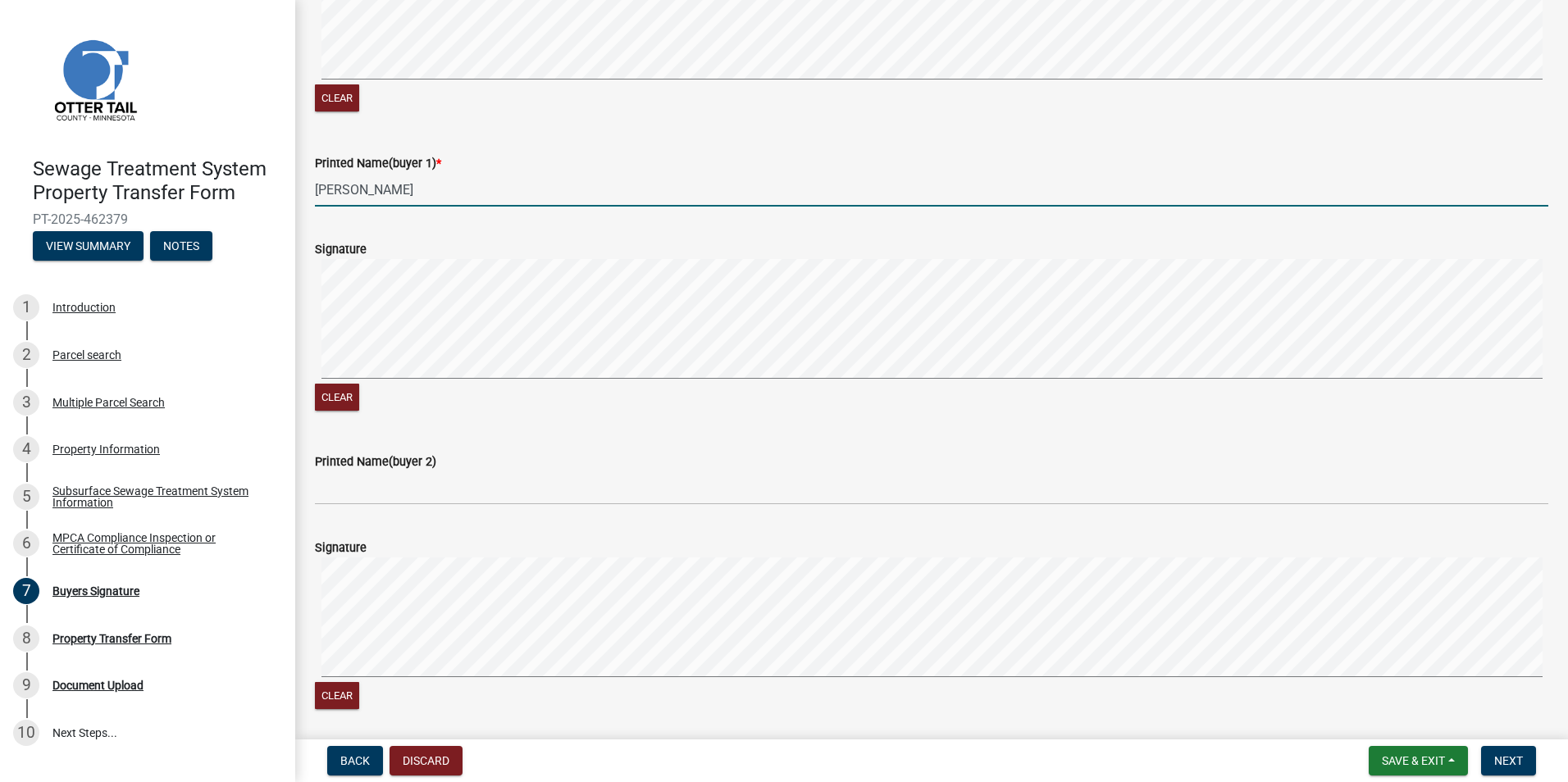
type input "[PERSON_NAME]"
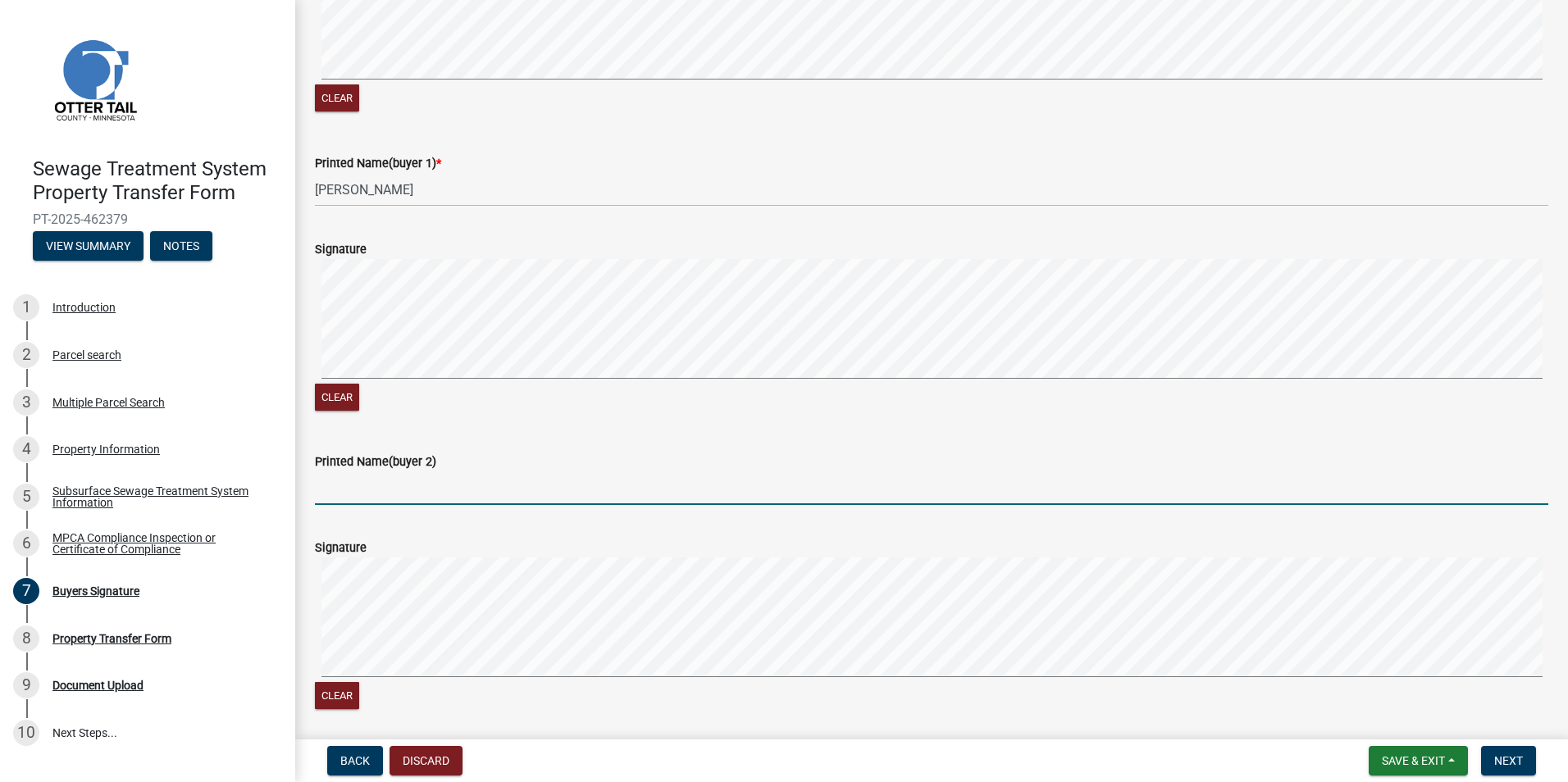
click at [444, 481] on input "Printed Name(buyer 2)" at bounding box center [932, 488] width 1234 height 34
type input "[PERSON_NAME] [PERSON_NAME]"
click at [1521, 757] on span "Next" at bounding box center [1508, 760] width 28 height 13
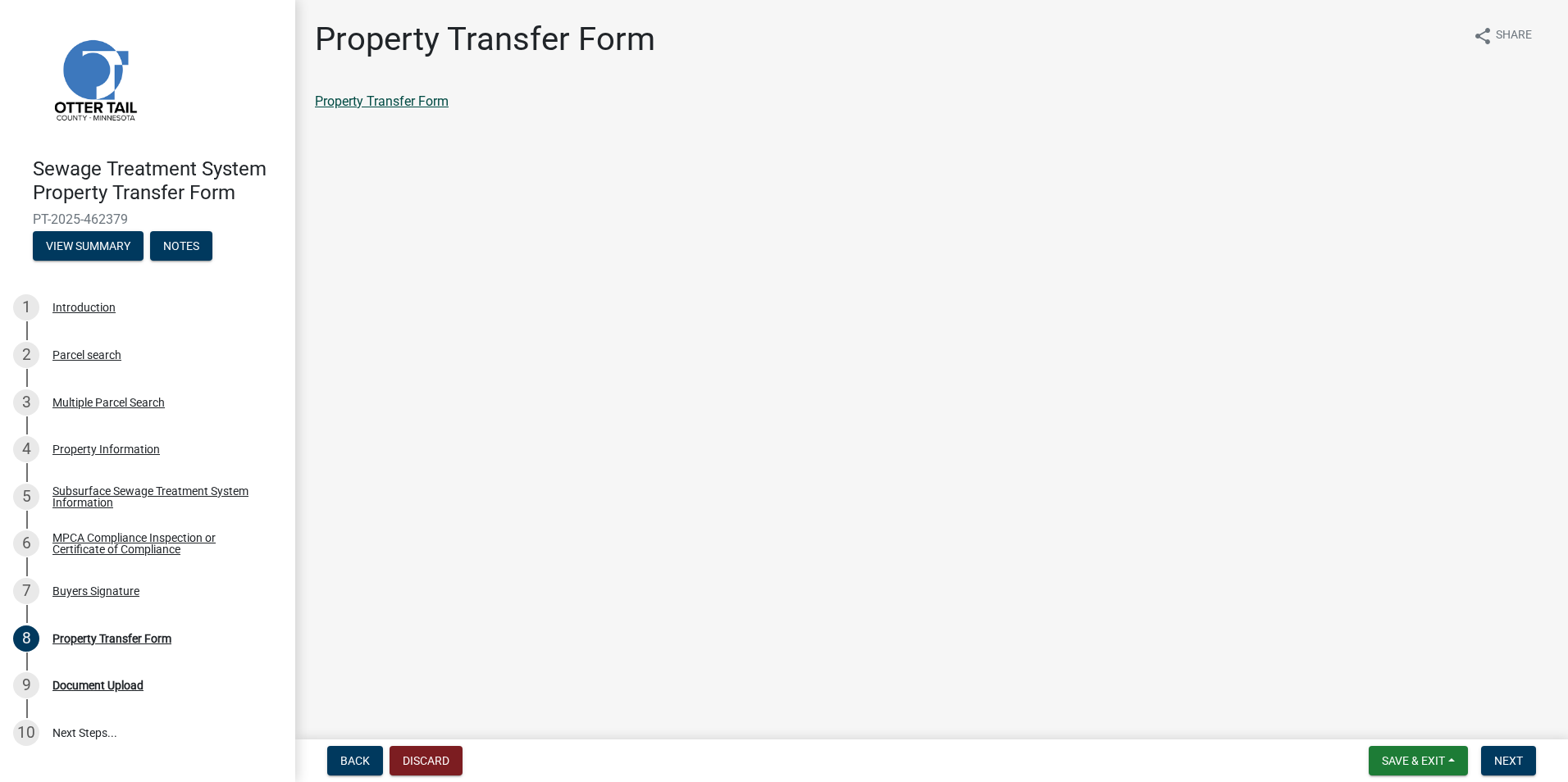
click at [395, 98] on link "Property Transfer Form" at bounding box center [382, 101] width 134 height 16
click at [1514, 744] on nav "Back Discard Save & Exit Save Save & Exit Next" at bounding box center [932, 760] width 1273 height 42
click at [1521, 760] on span "Next" at bounding box center [1508, 760] width 28 height 13
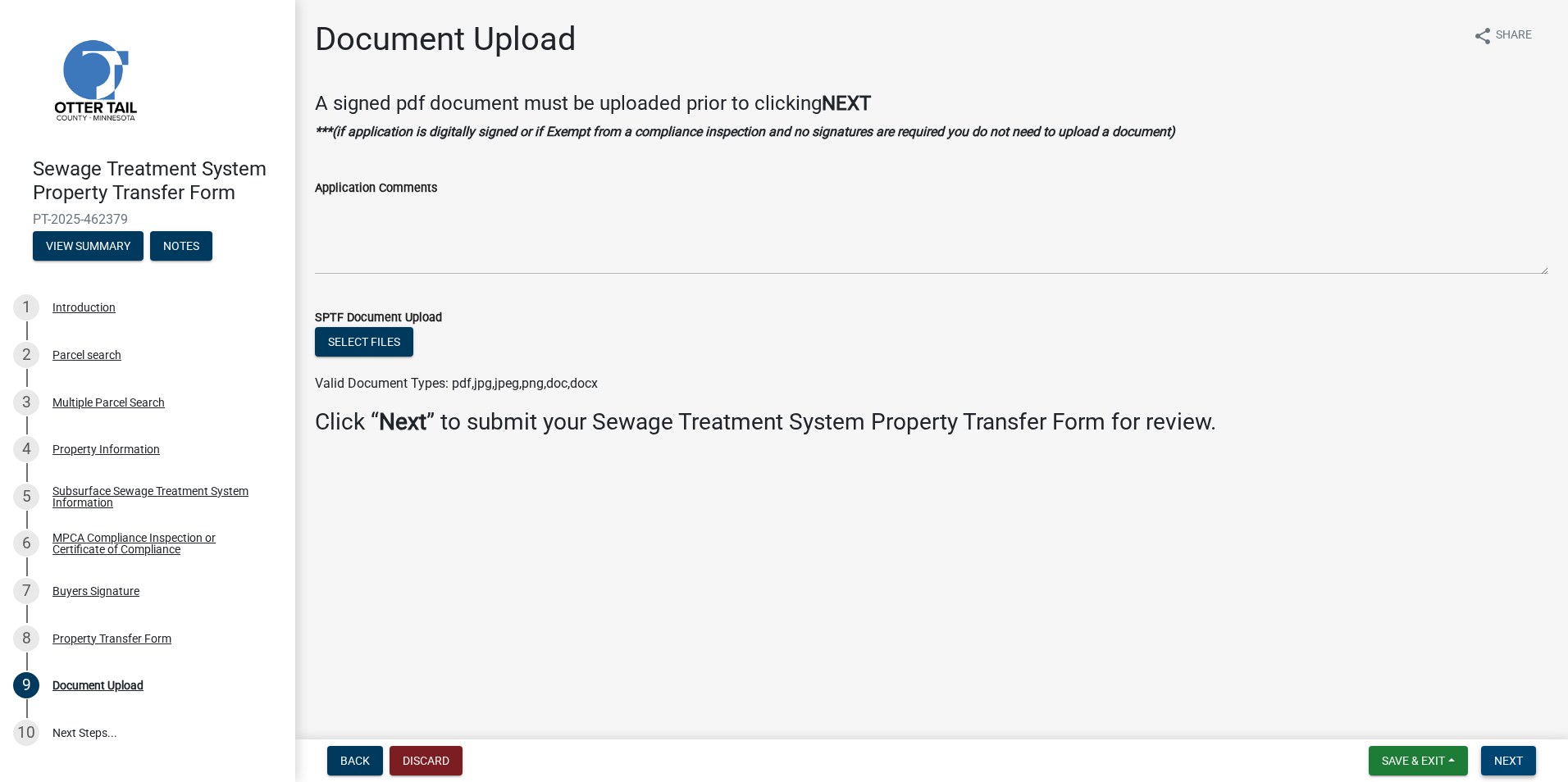
click at [1499, 754] on span "Next" at bounding box center [1508, 760] width 28 height 13
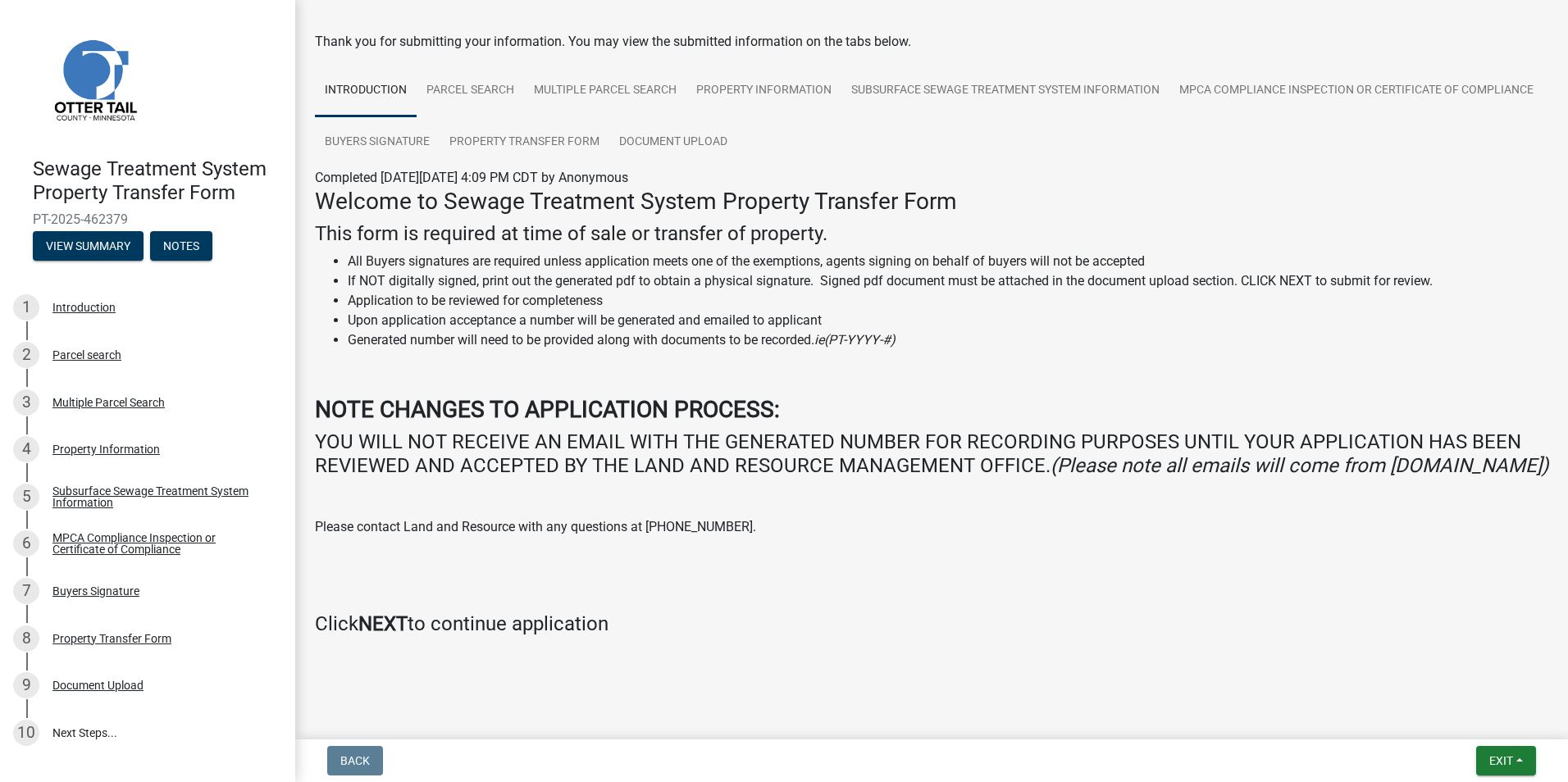
scroll to position [84, 0]
click at [1519, 763] on button "Exit" at bounding box center [1506, 761] width 60 height 29
click at [1481, 708] on button "Save & Exit" at bounding box center [1470, 718] width 131 height 40
